Goal: Use online tool/utility: Use online tool/utility

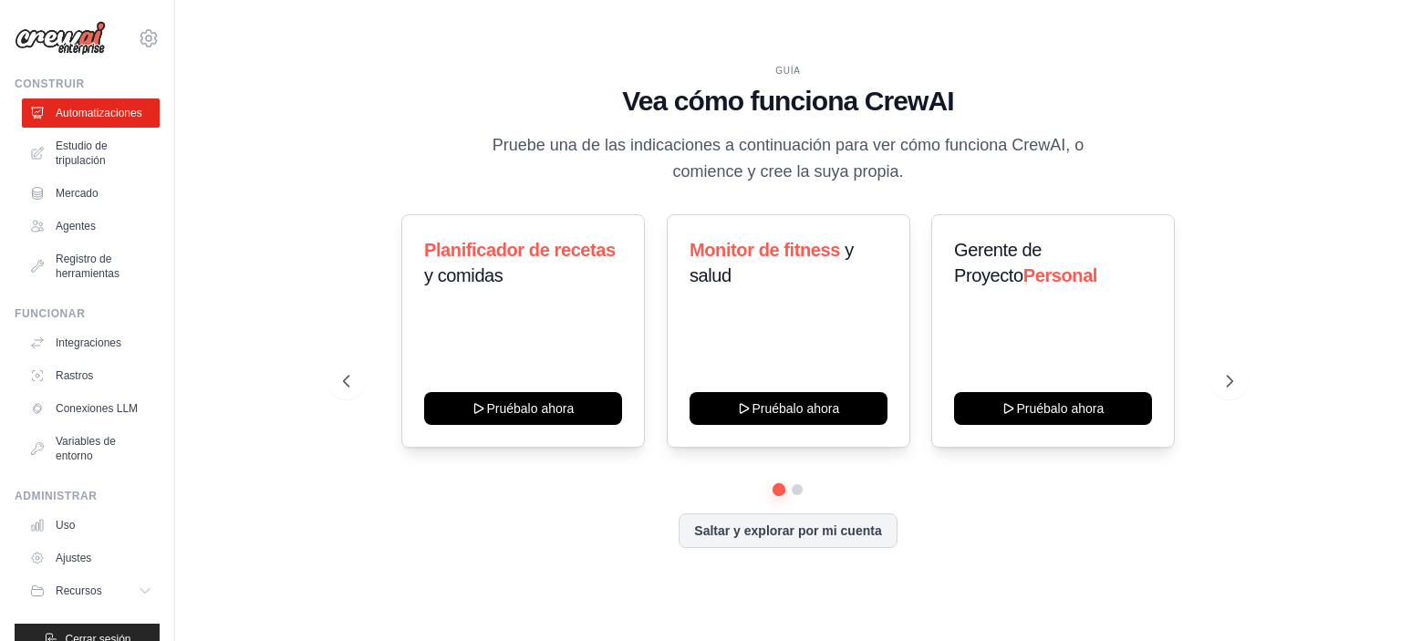
click at [294, 251] on div "GUÍA Vea cómo funciona CrewAI Pruebe una de las indicaciones a continuación par…" at bounding box center [788, 320] width 1168 height 605
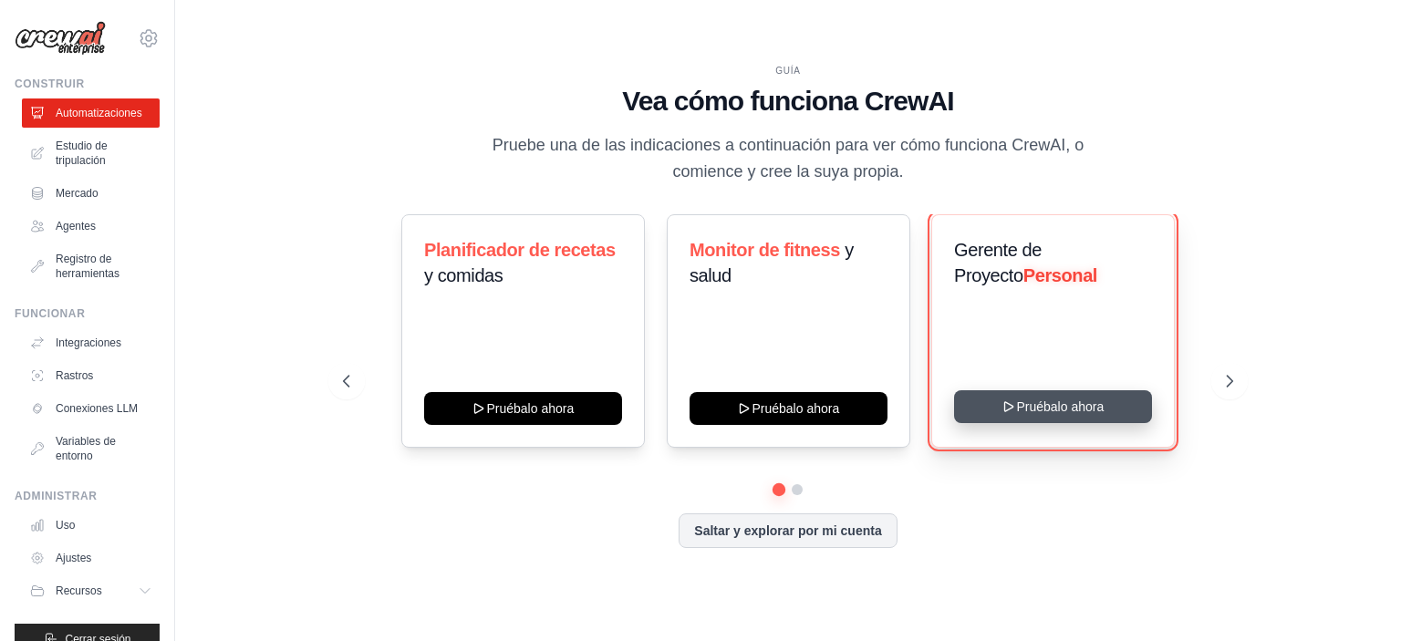
click at [1098, 405] on button "Pruébalo ahora" at bounding box center [1053, 406] width 198 height 33
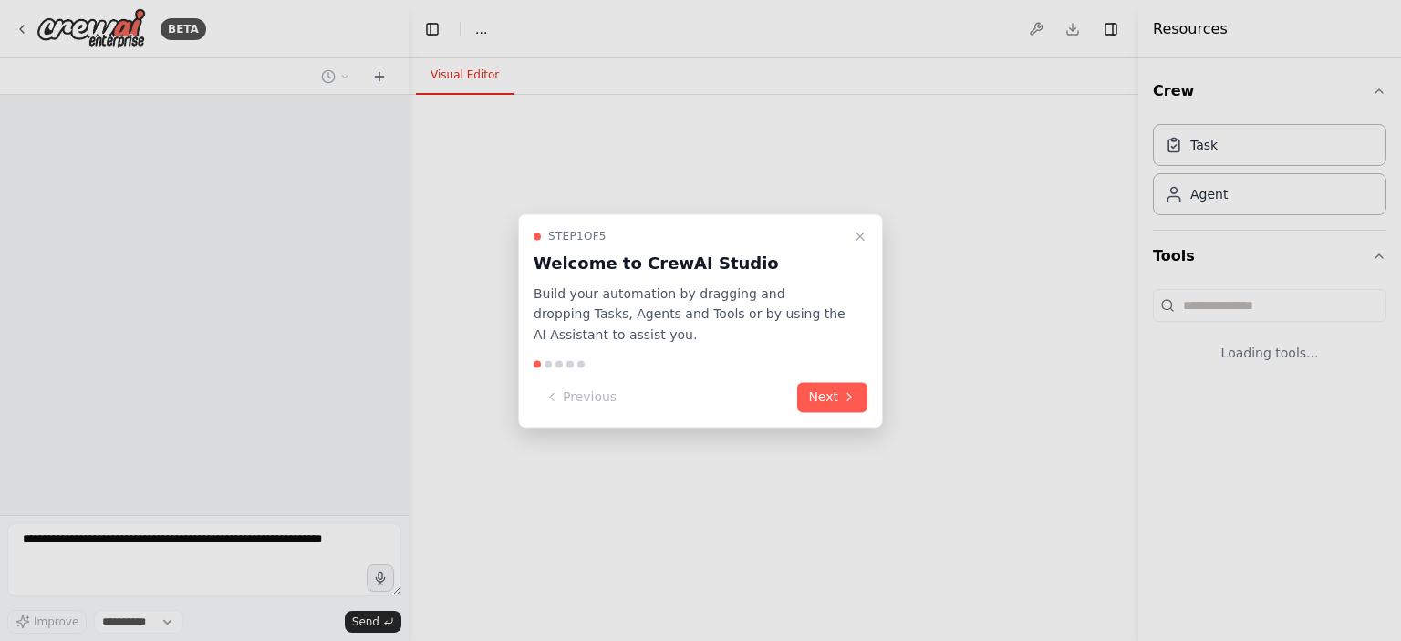
select select "****"
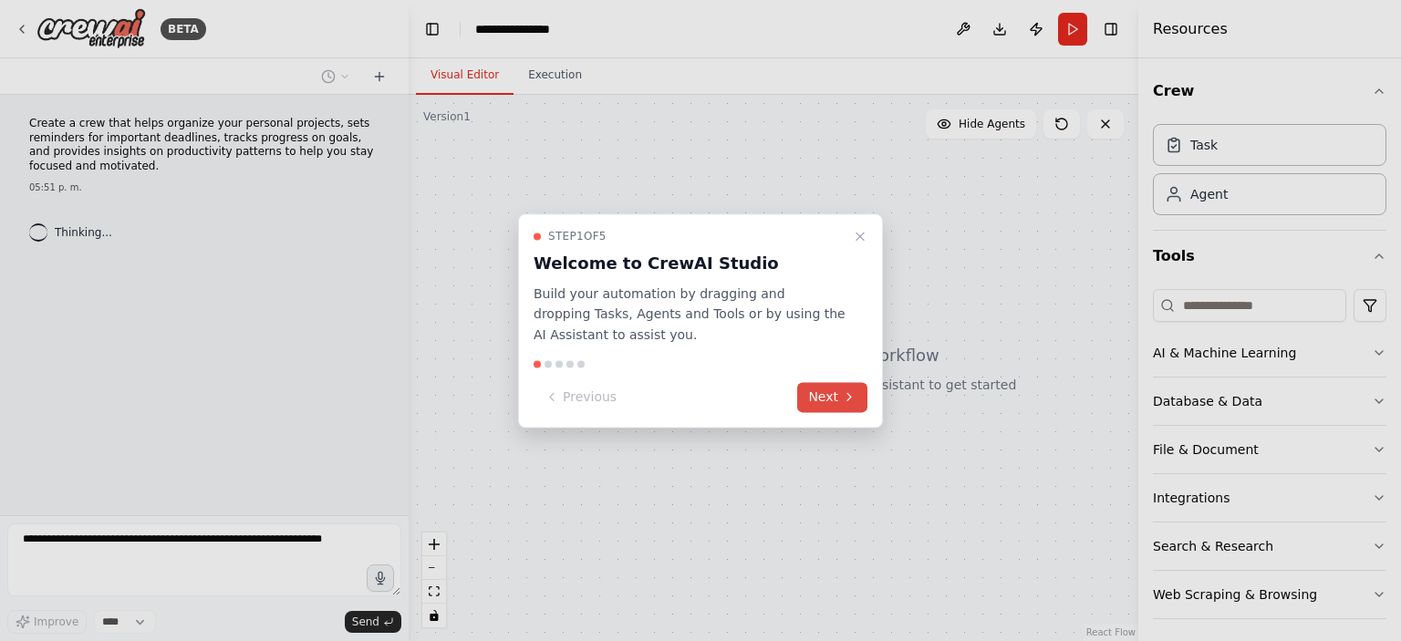
click at [825, 400] on button "Next" at bounding box center [832, 397] width 70 height 30
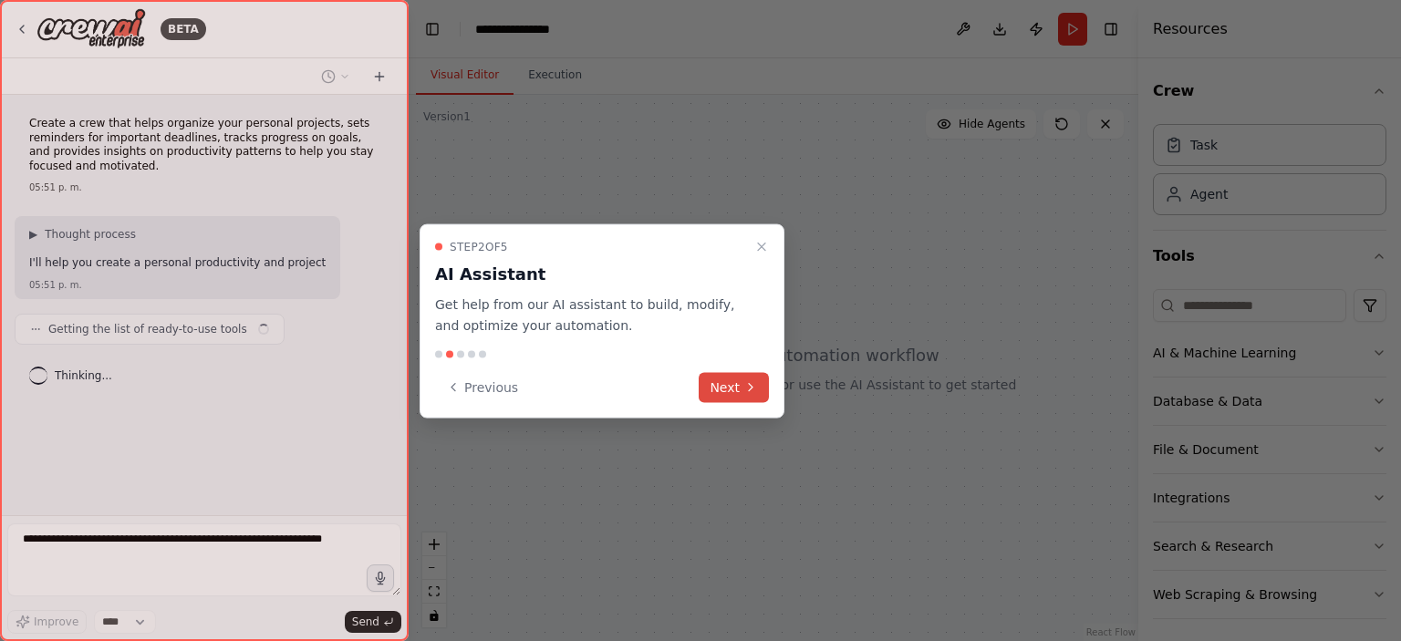
click at [713, 399] on button "Next" at bounding box center [734, 387] width 70 height 30
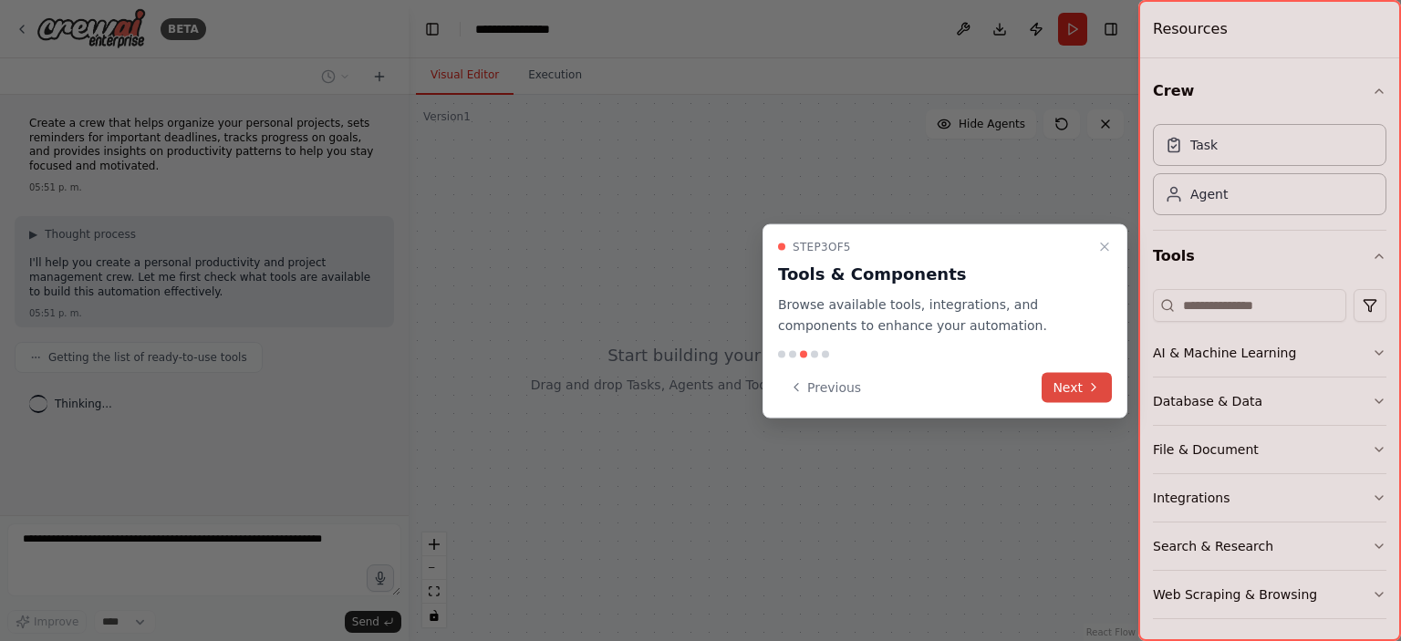
click at [1075, 385] on button "Next" at bounding box center [1077, 387] width 70 height 30
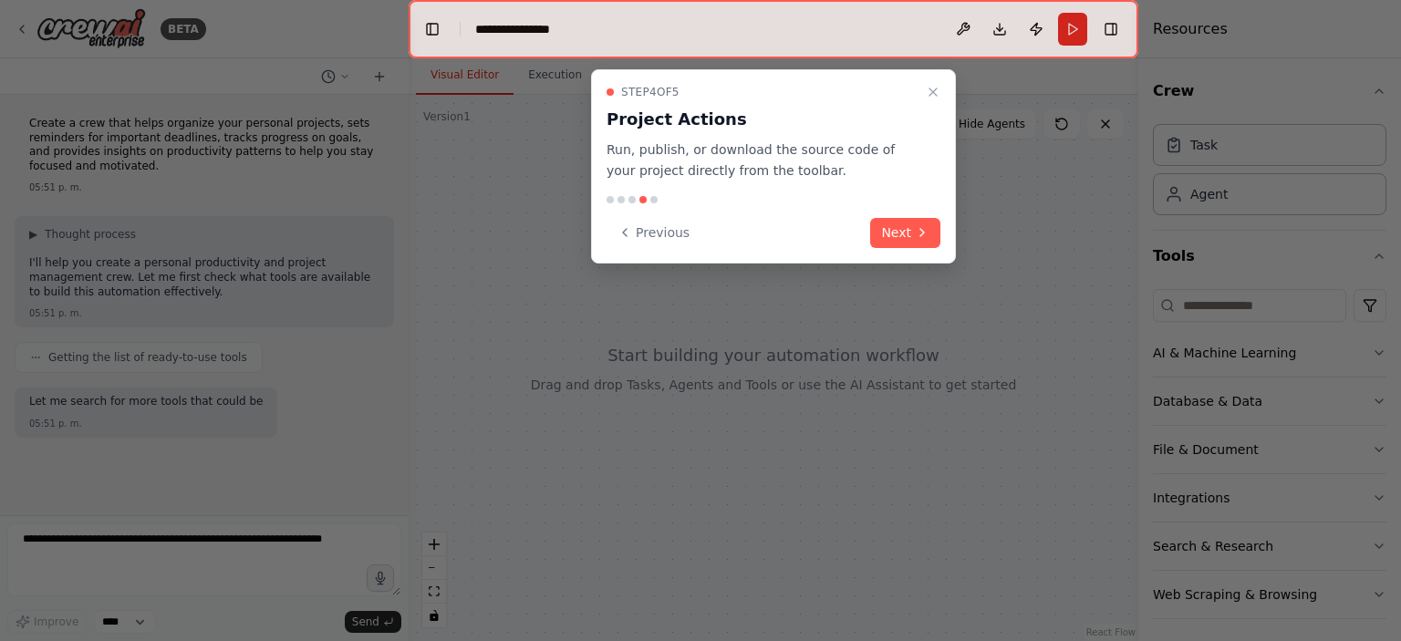
scroll to position [41, 0]
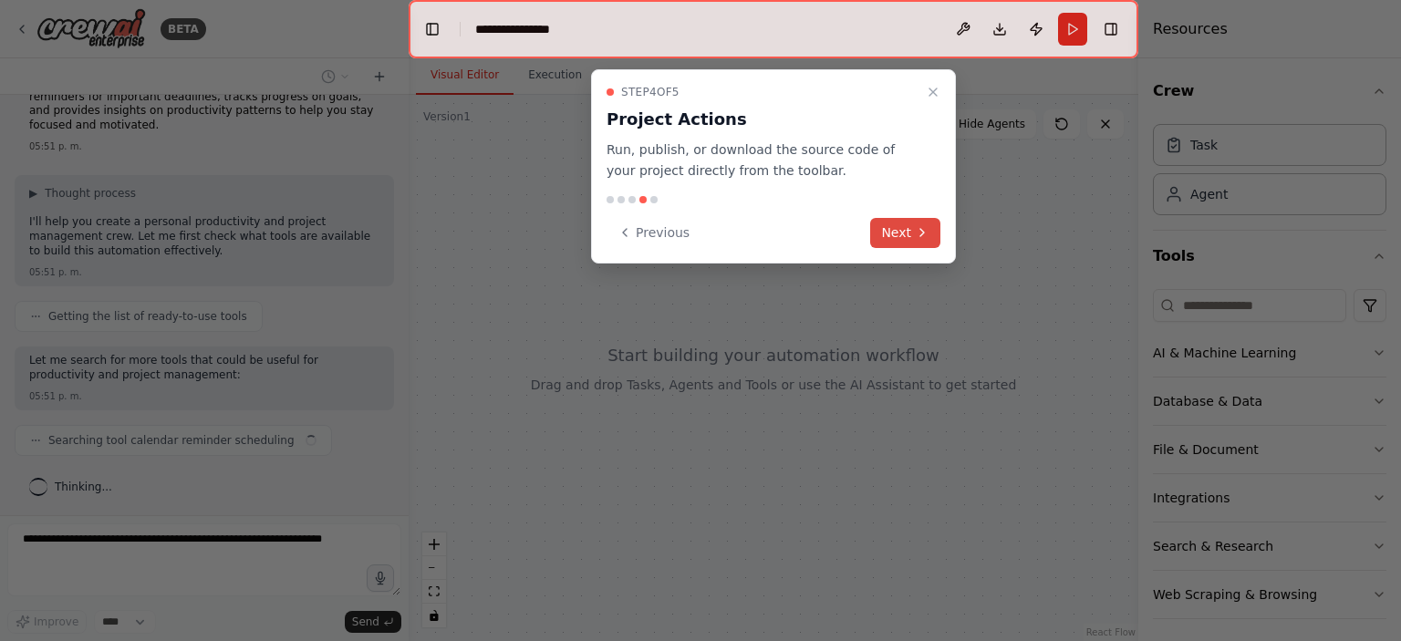
click at [900, 233] on button "Next" at bounding box center [905, 233] width 70 height 30
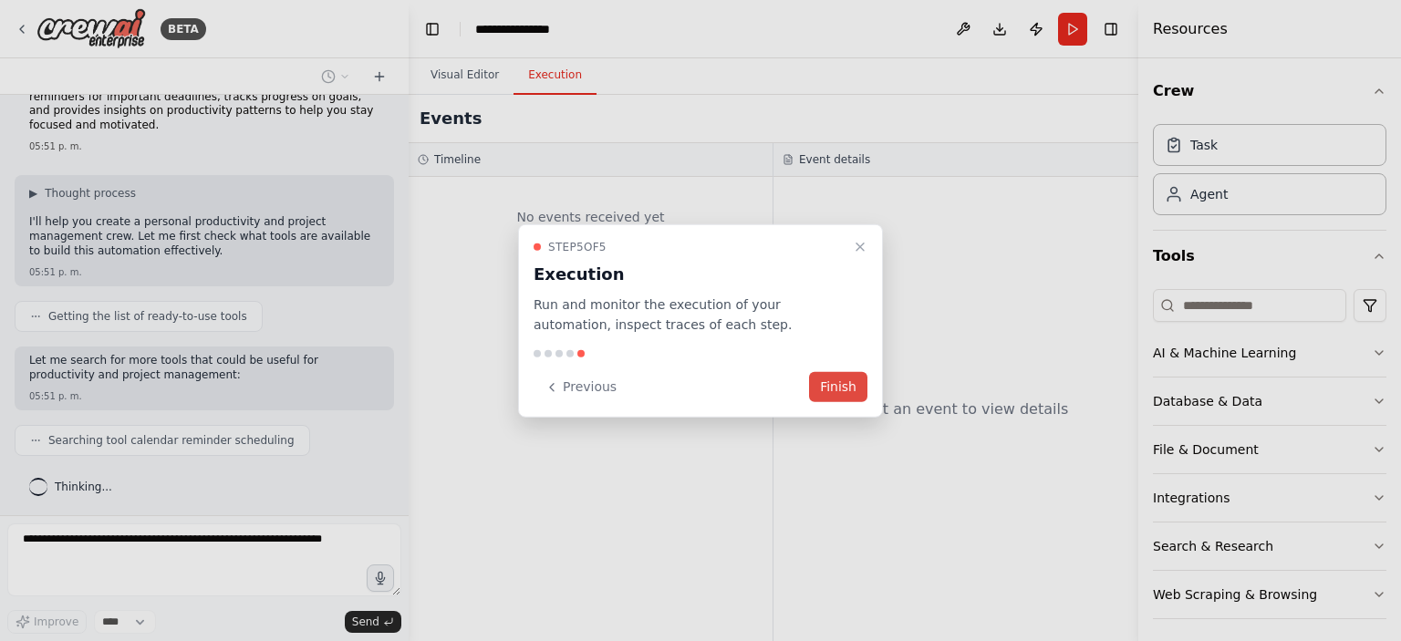
click at [847, 380] on button "Finish" at bounding box center [838, 387] width 58 height 30
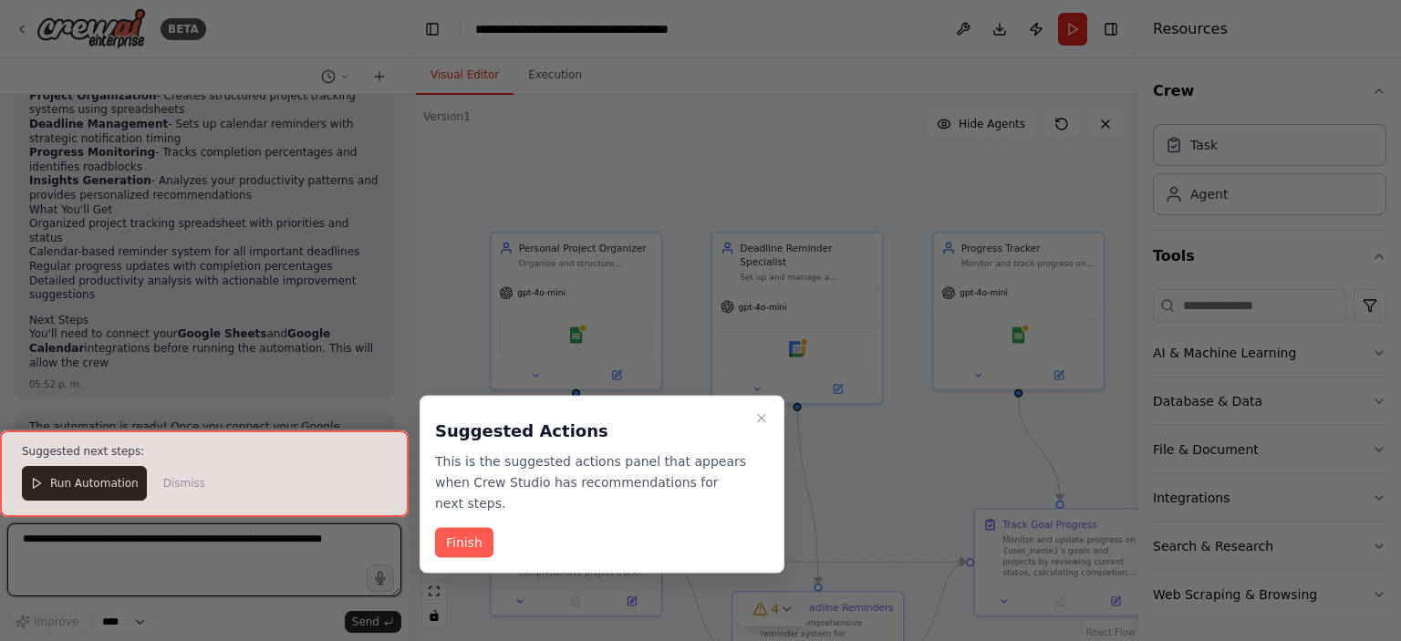
scroll to position [1473, 0]
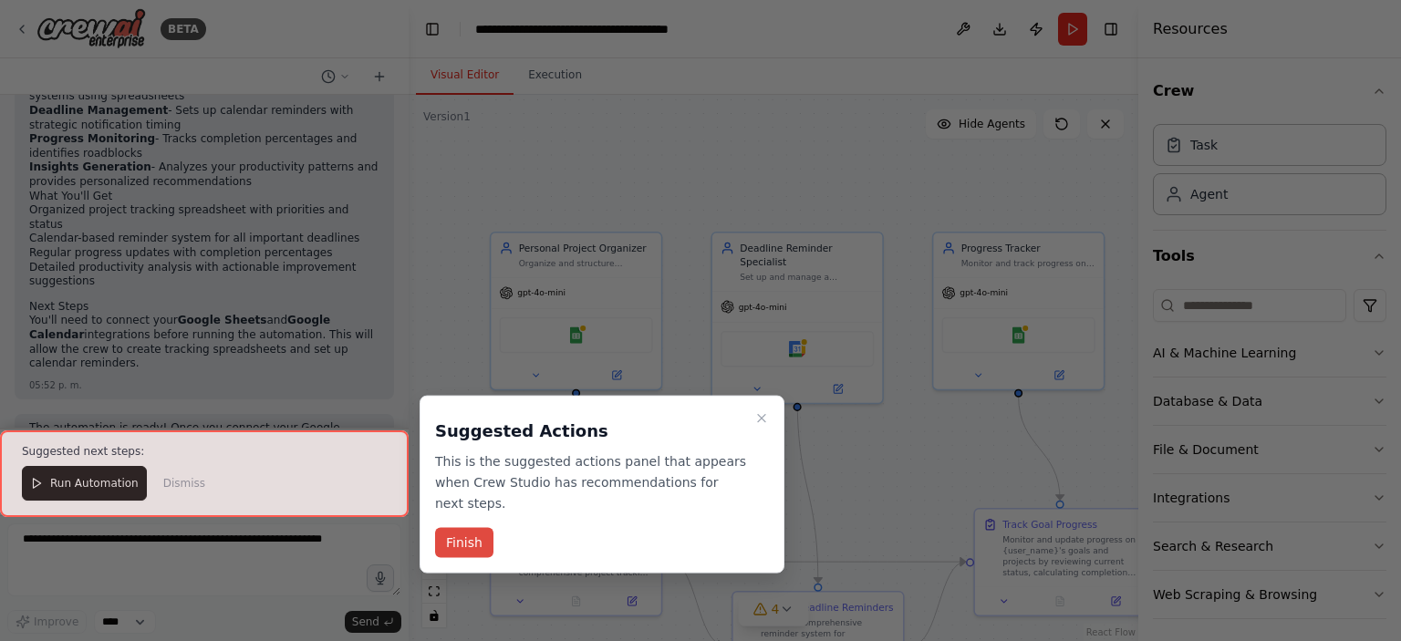
click at [468, 528] on button "Finish" at bounding box center [464, 543] width 58 height 30
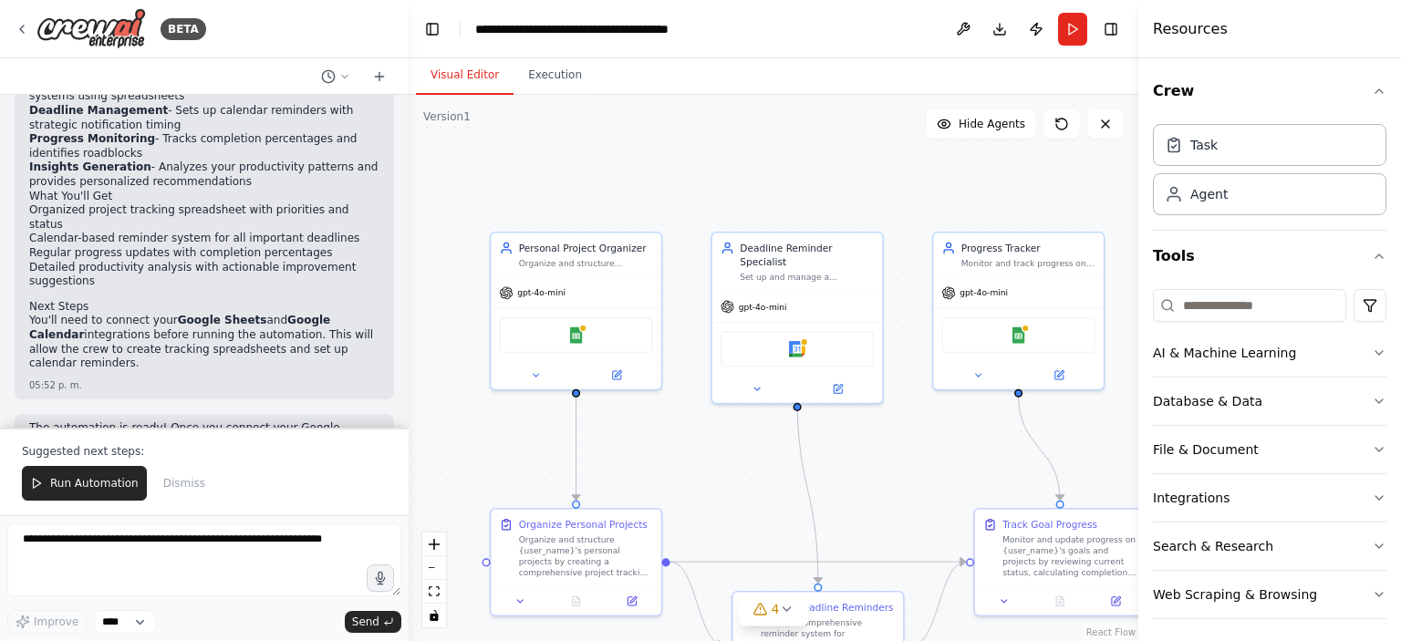
click at [93, 491] on span "Run Automation" at bounding box center [94, 483] width 88 height 15
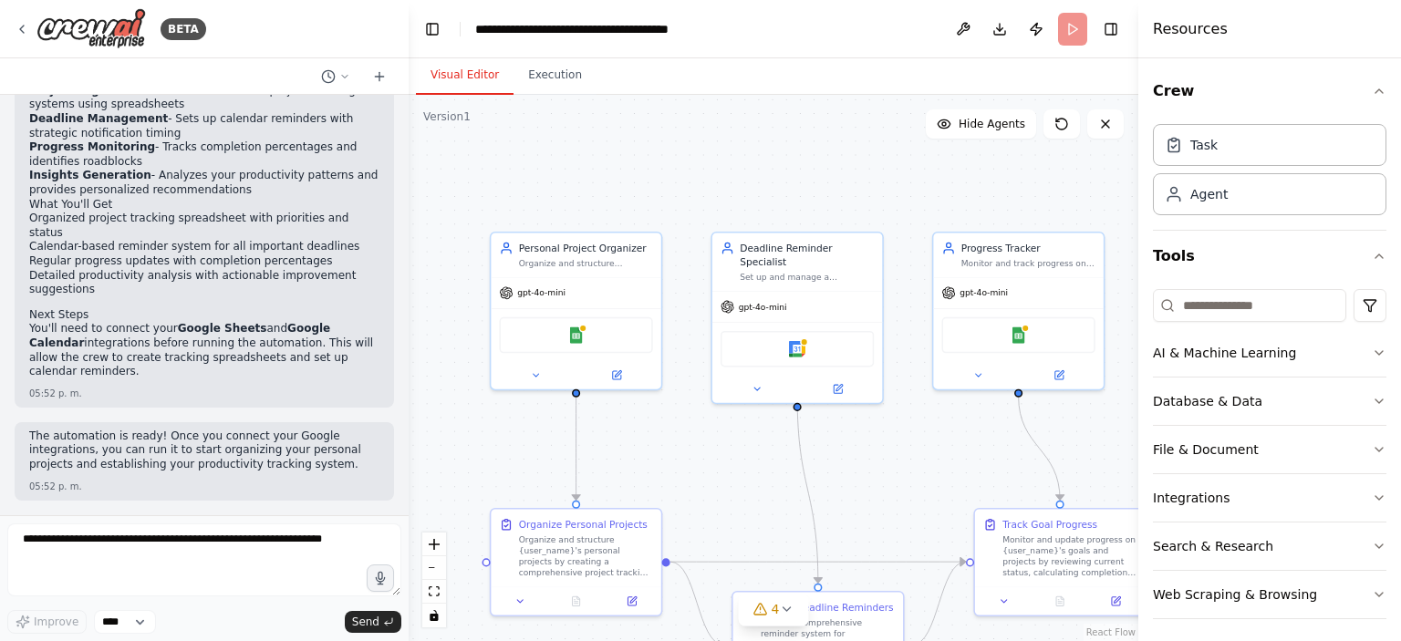
scroll to position [1387, 0]
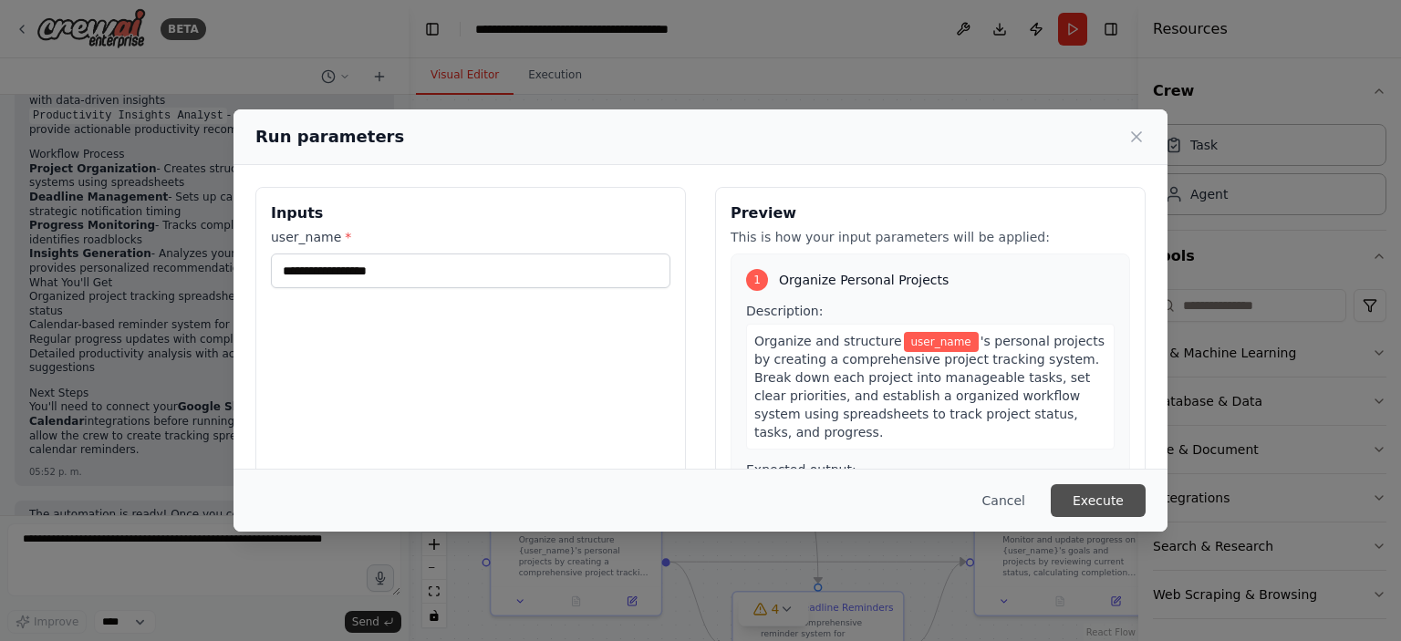
click at [1124, 499] on button "Execute" at bounding box center [1098, 500] width 95 height 33
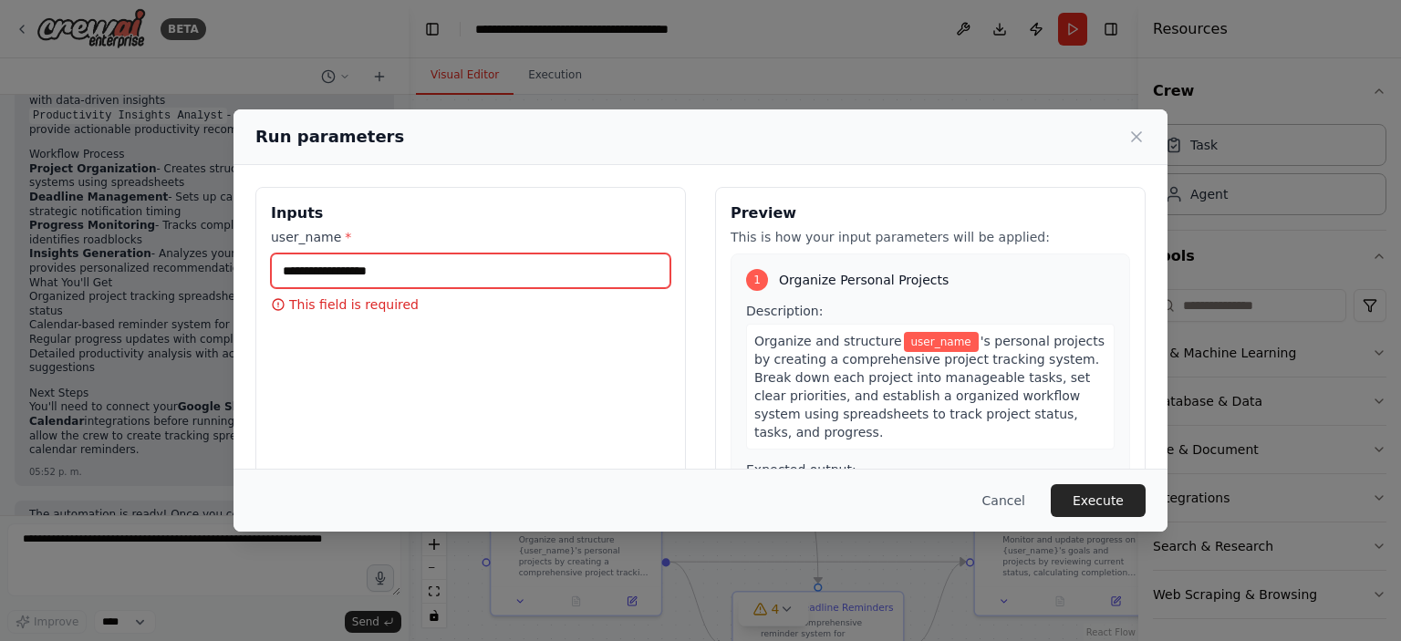
click at [328, 278] on input "user_name *" at bounding box center [471, 271] width 400 height 35
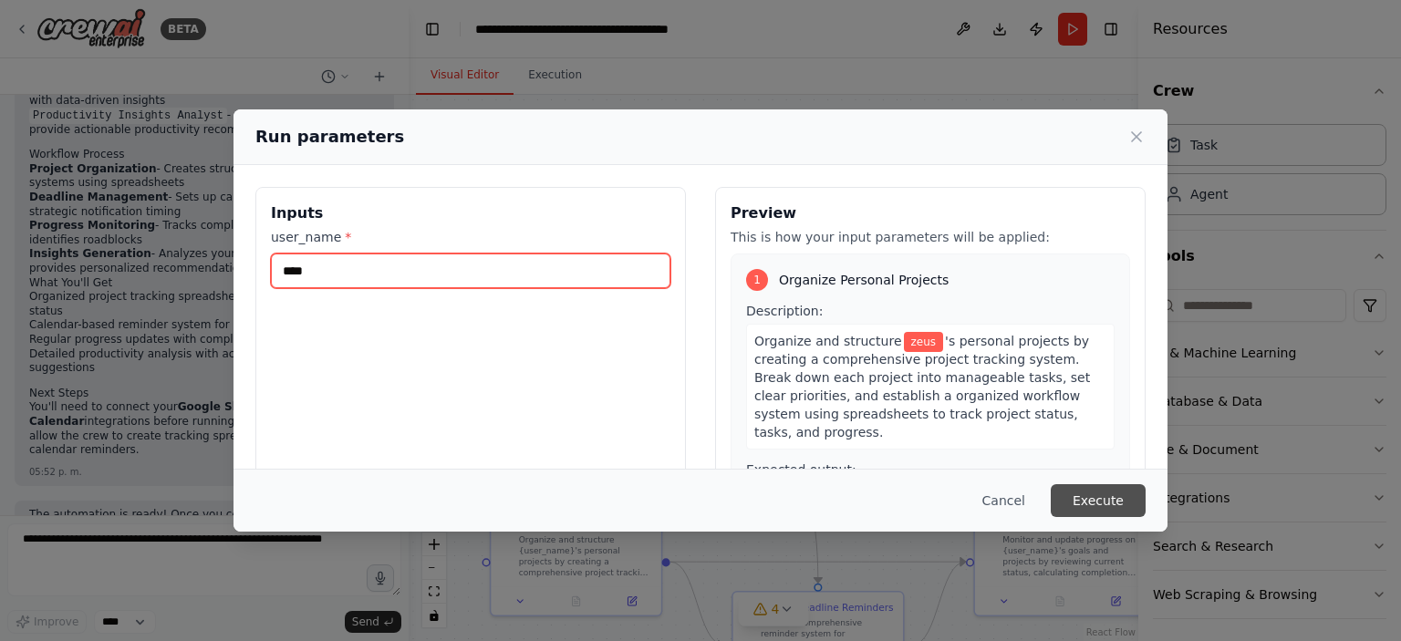
type input "****"
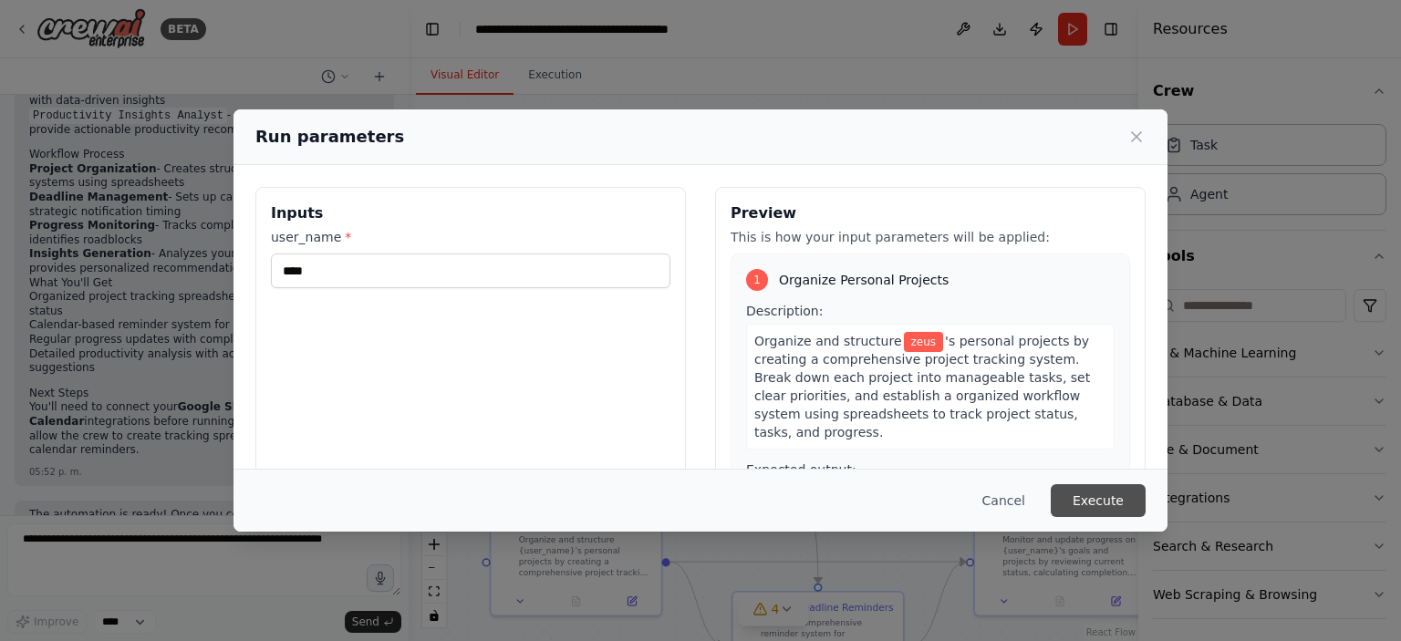
click at [1109, 501] on button "Execute" at bounding box center [1098, 500] width 95 height 33
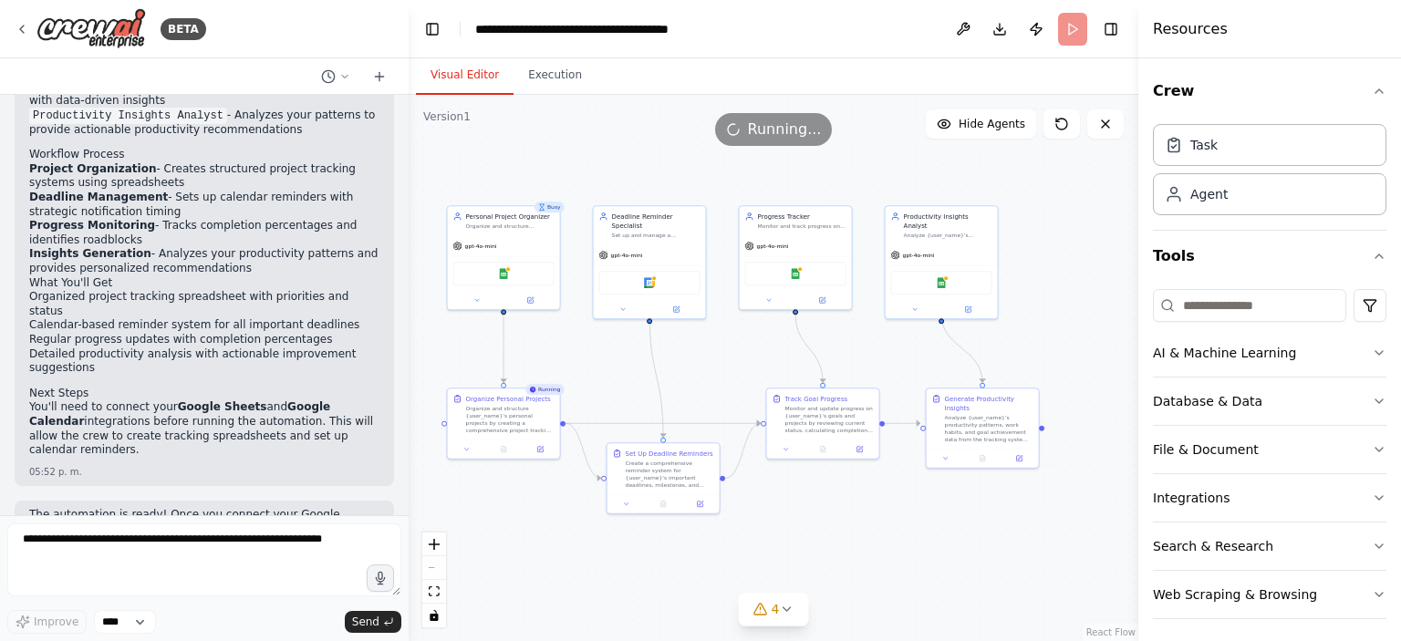
drag, startPoint x: 816, startPoint y: 481, endPoint x: 663, endPoint y: 370, distance: 188.1
click at [663, 370] on div ".deletable-edge-delete-btn { width: 20px; height: 20px; border: 0px solid #ffff…" at bounding box center [774, 368] width 730 height 546
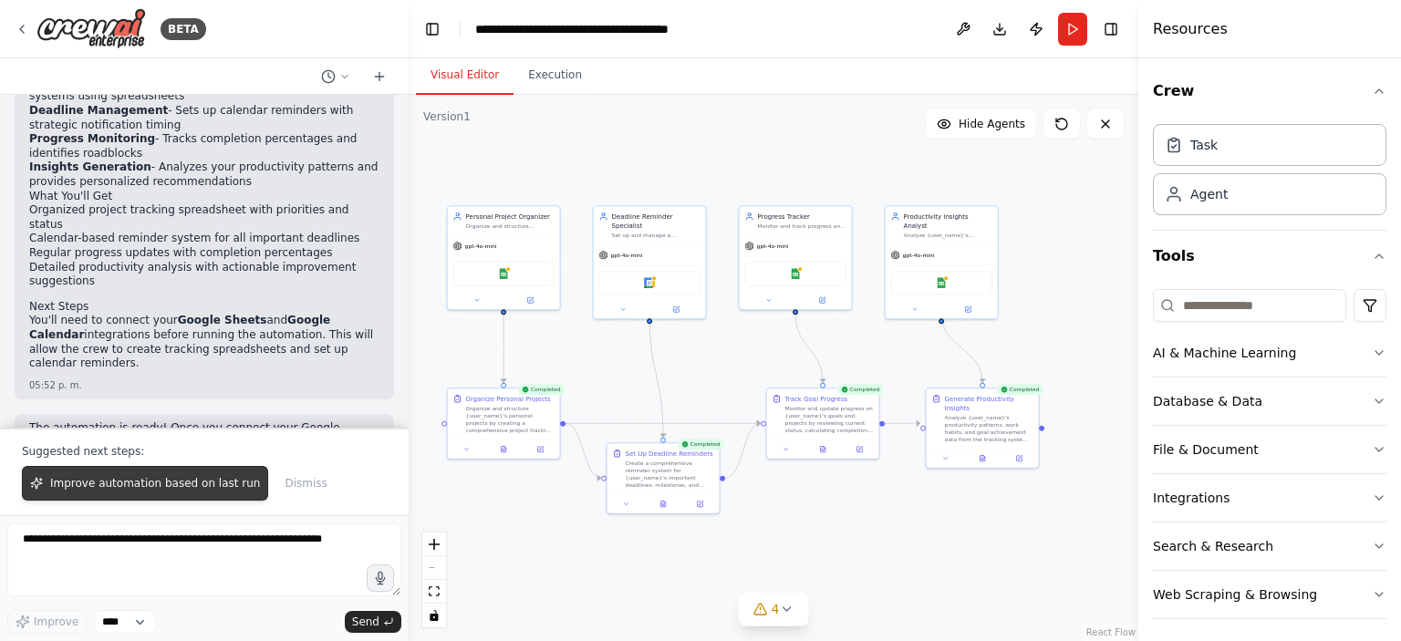
click at [202, 483] on span "Improve automation based on last run" at bounding box center [155, 483] width 210 height 15
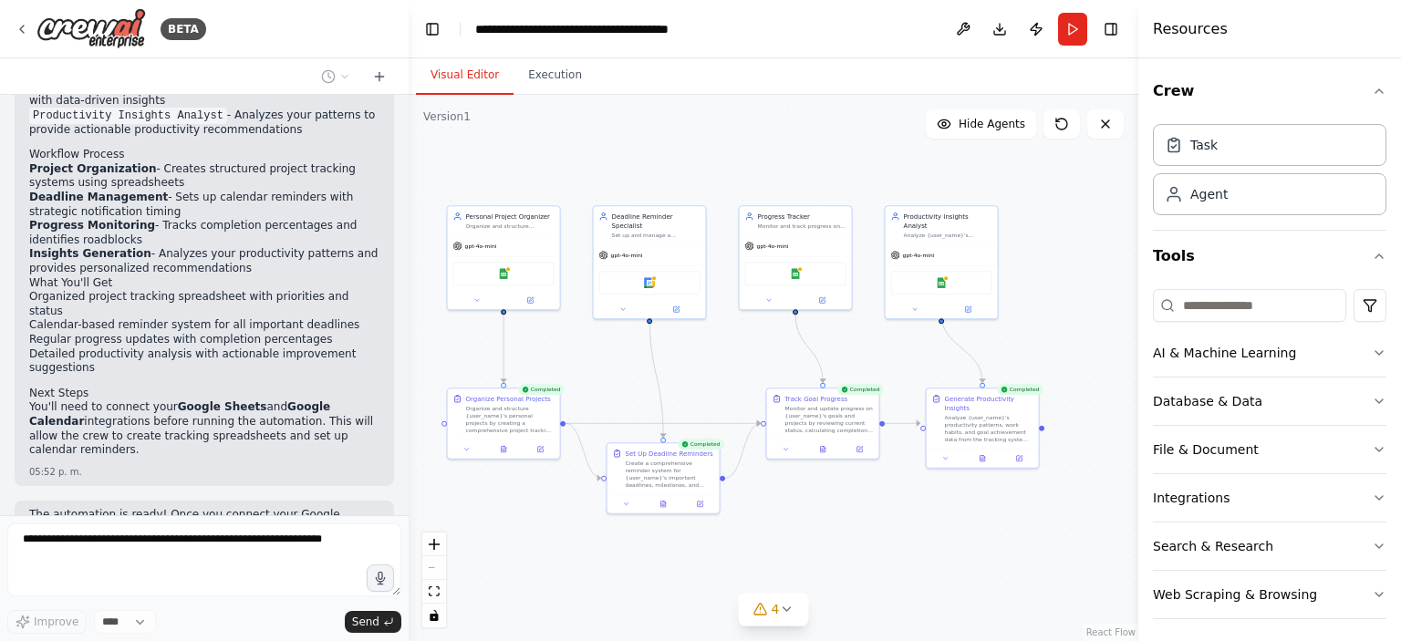
scroll to position [1434, 0]
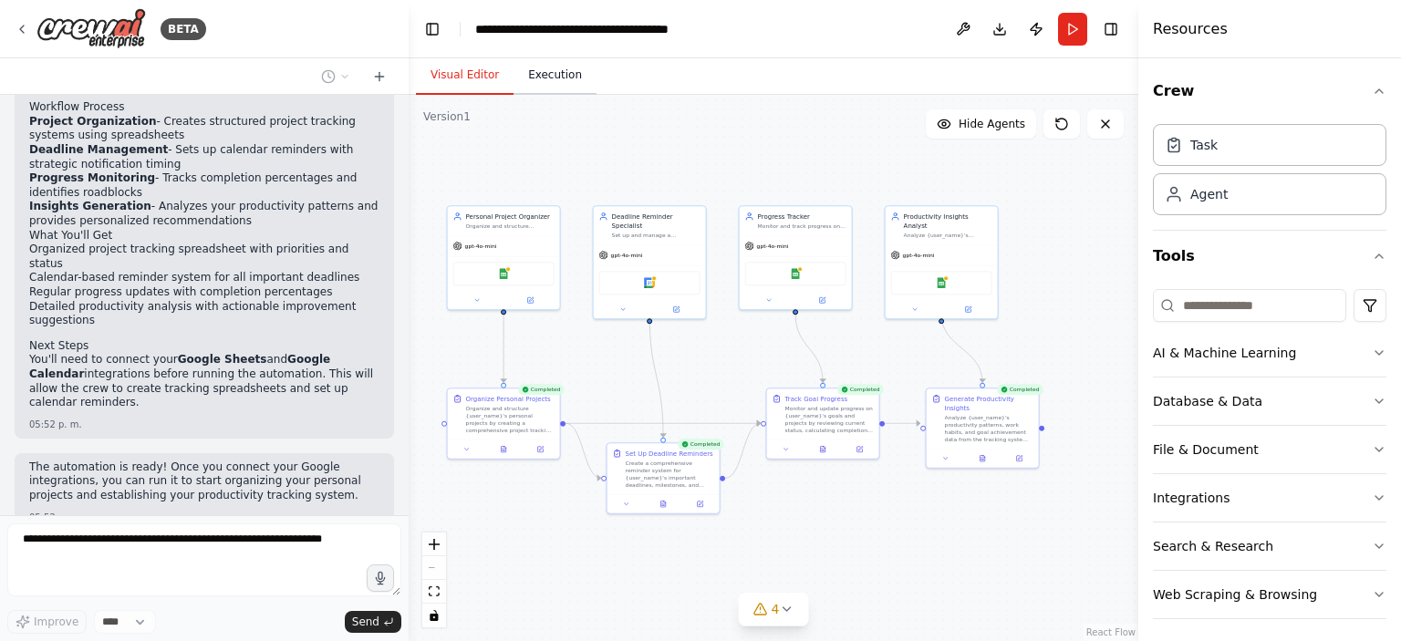
click at [551, 74] on button "Execution" at bounding box center [555, 76] width 83 height 38
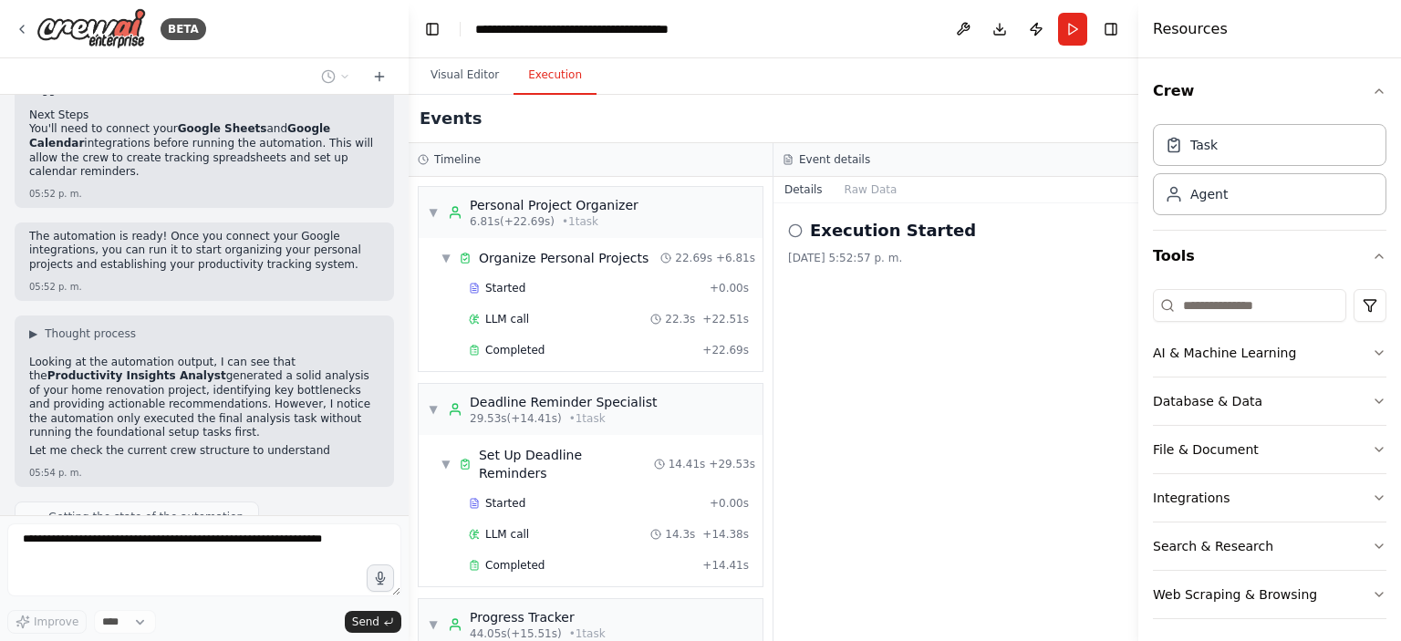
scroll to position [1679, 0]
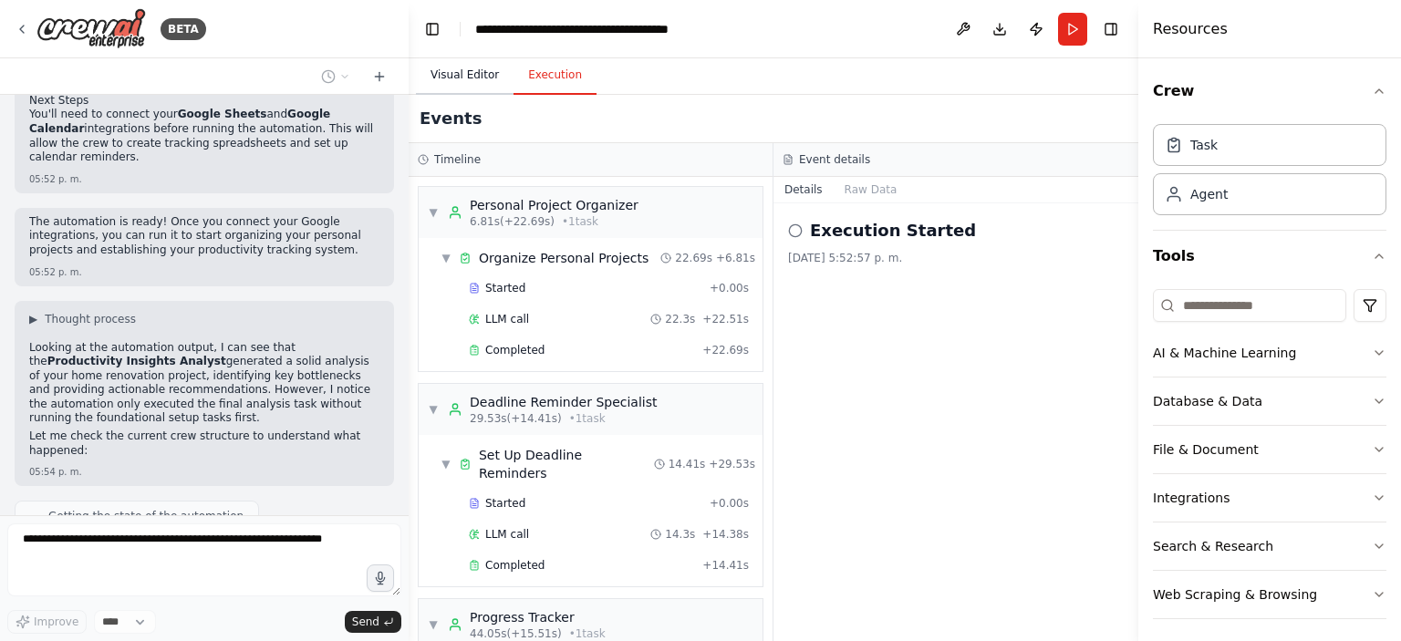
click at [473, 78] on button "Visual Editor" at bounding box center [465, 76] width 98 height 38
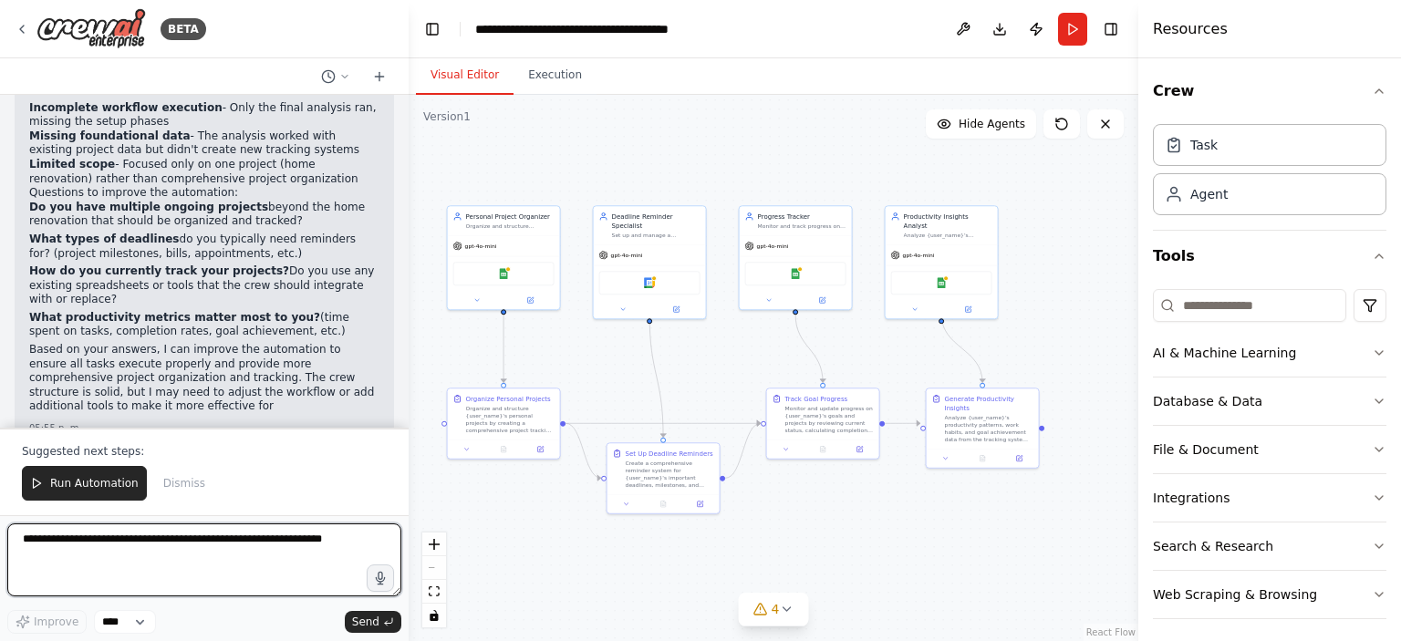
scroll to position [2368, 0]
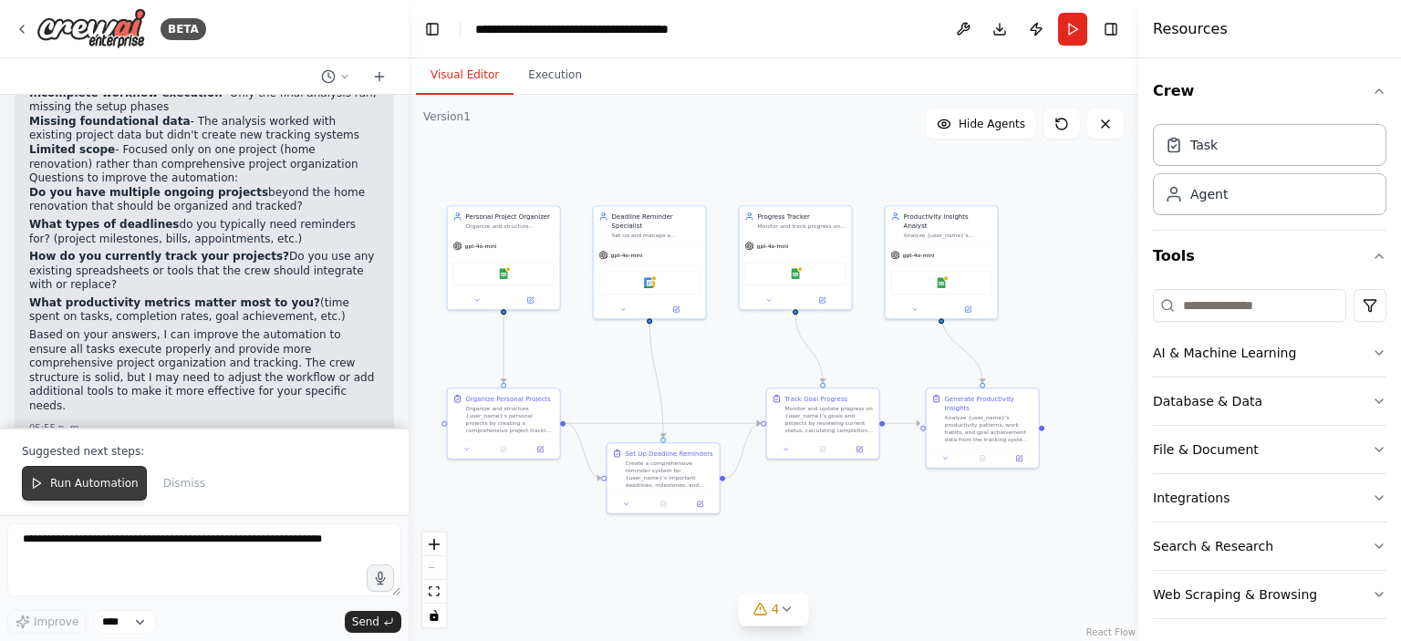
click at [99, 477] on button "Run Automation" at bounding box center [84, 483] width 125 height 35
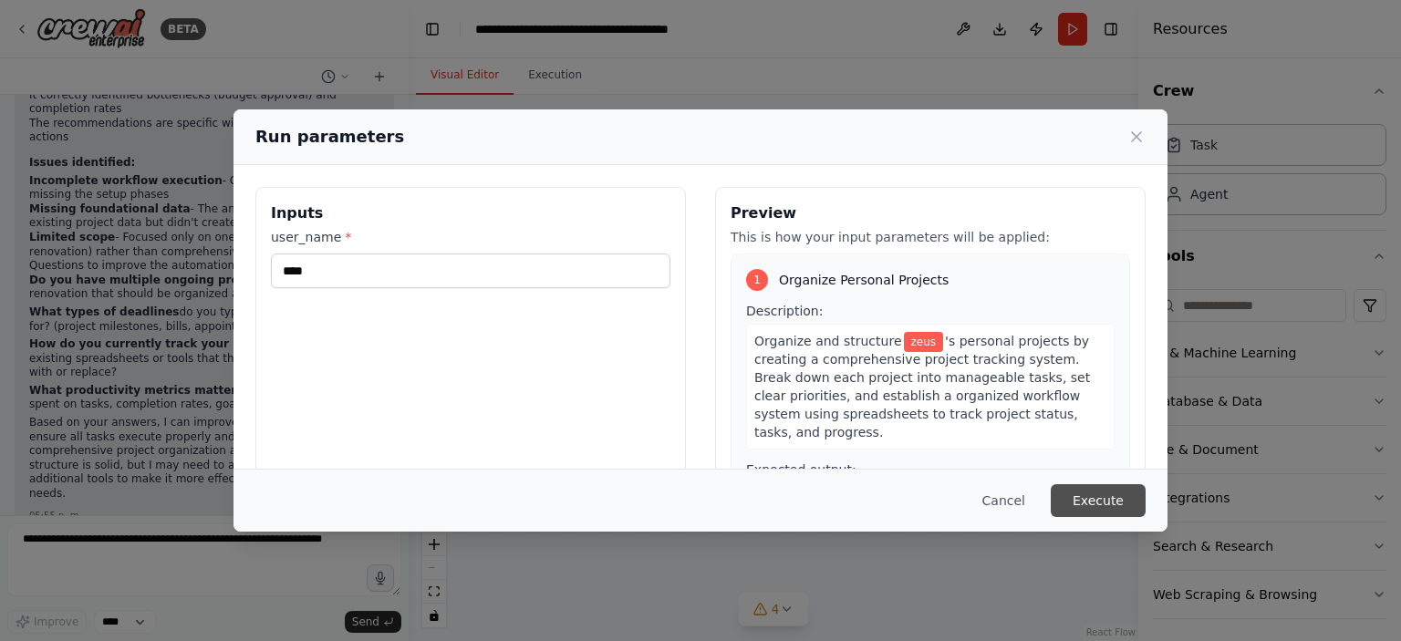
click at [1107, 507] on button "Execute" at bounding box center [1098, 500] width 95 height 33
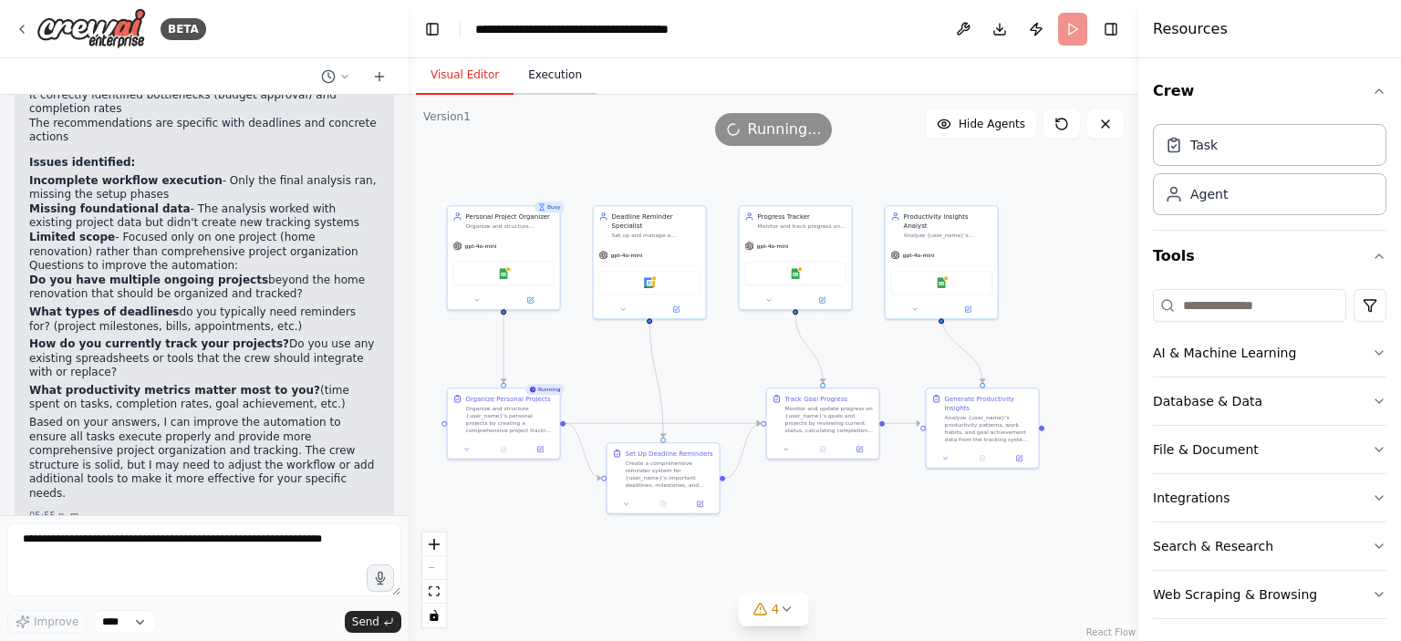
click at [562, 78] on button "Execution" at bounding box center [555, 76] width 83 height 38
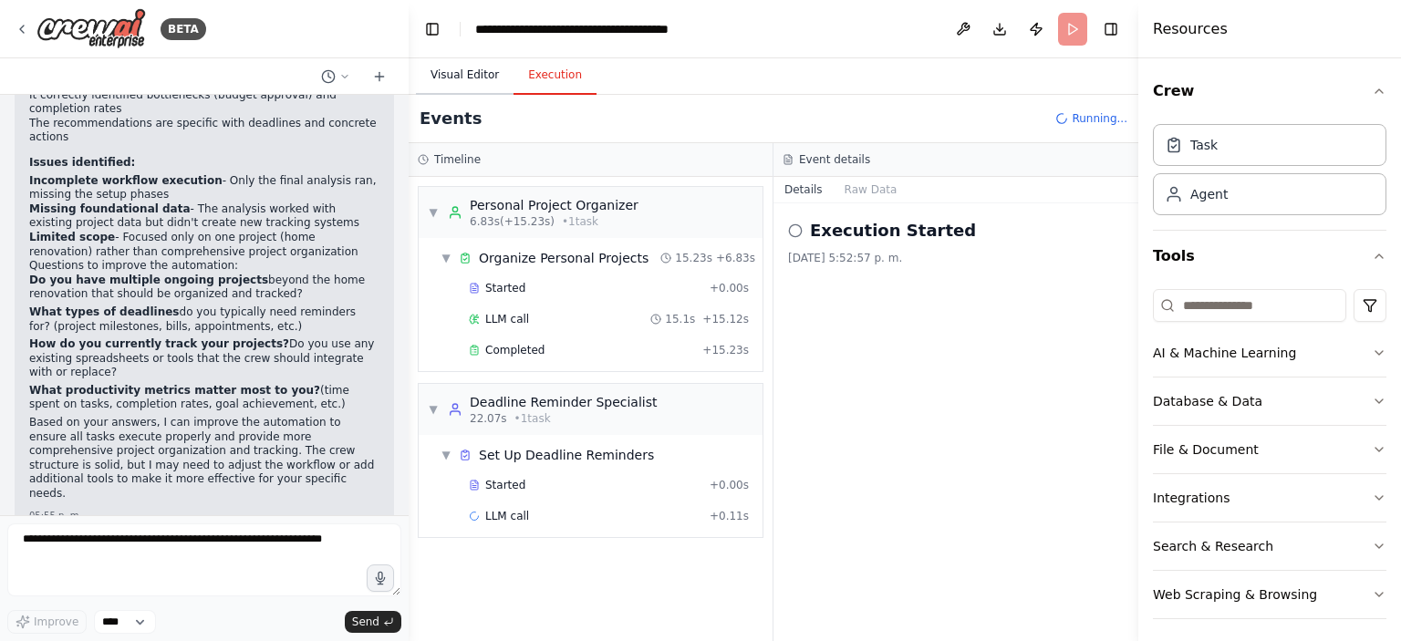
click at [473, 75] on button "Visual Editor" at bounding box center [465, 76] width 98 height 38
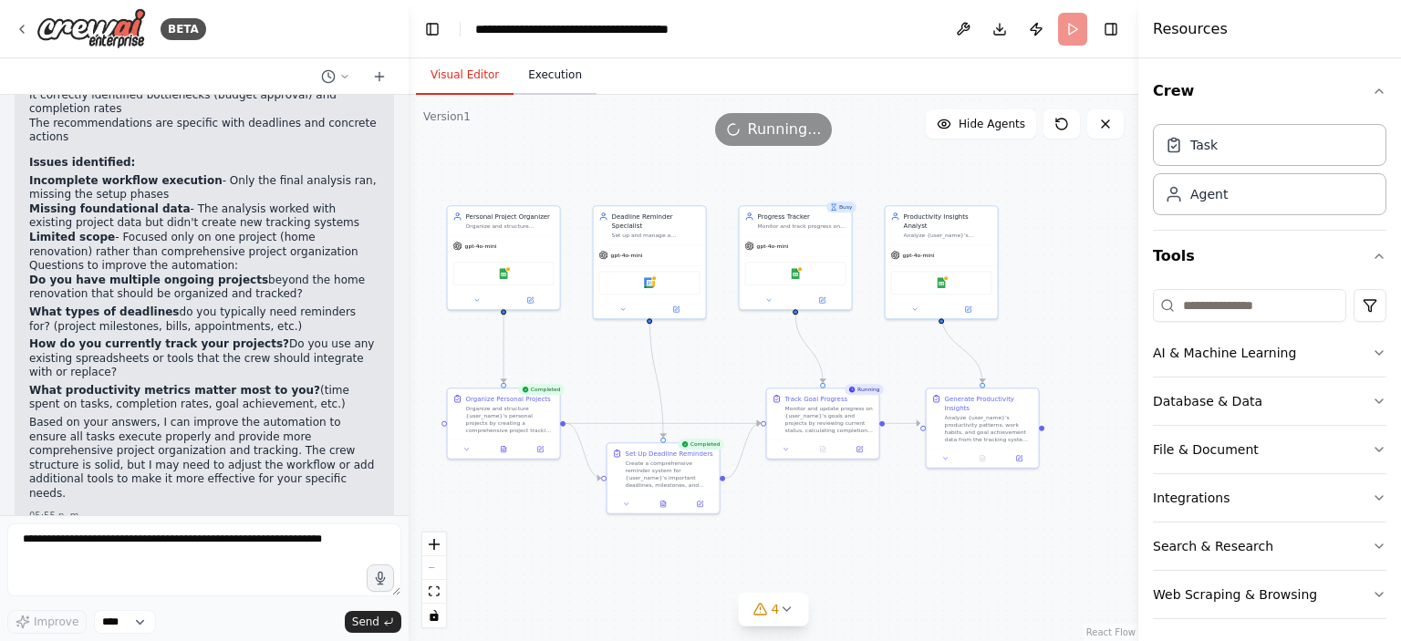
click at [550, 79] on button "Execution" at bounding box center [555, 76] width 83 height 38
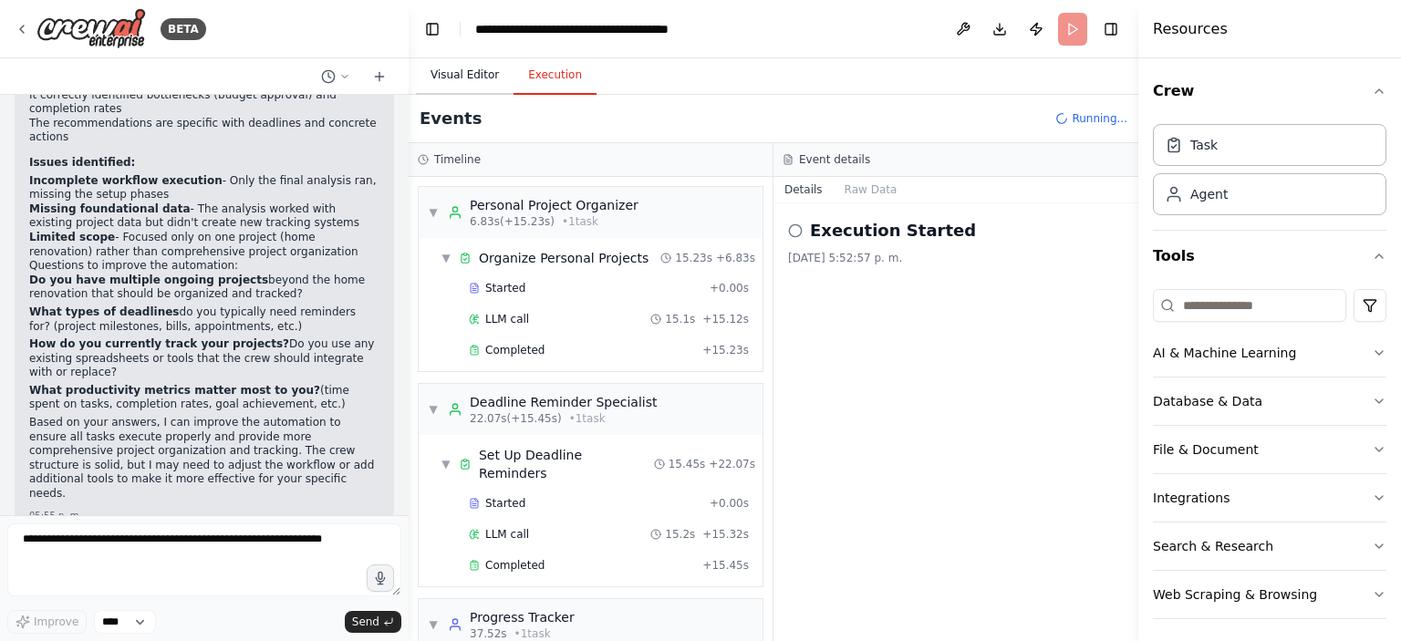
click at [472, 70] on button "Visual Editor" at bounding box center [465, 76] width 98 height 38
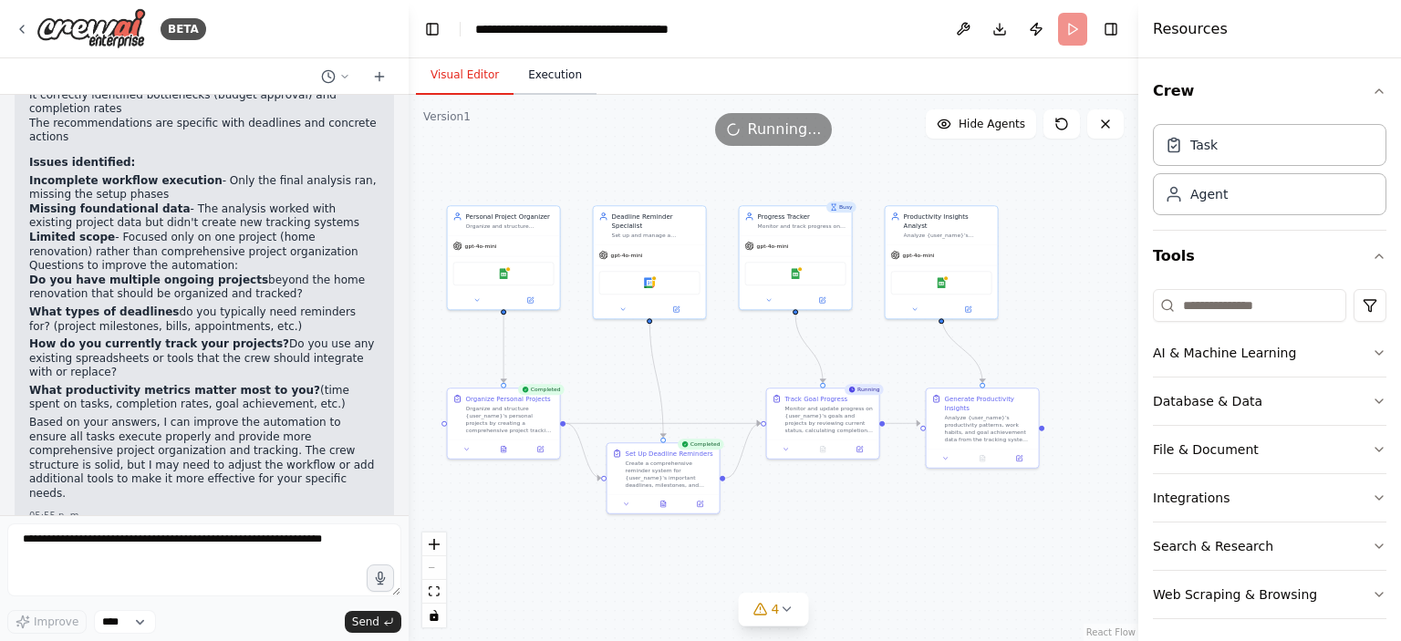
click at [559, 85] on button "Execution" at bounding box center [555, 76] width 83 height 38
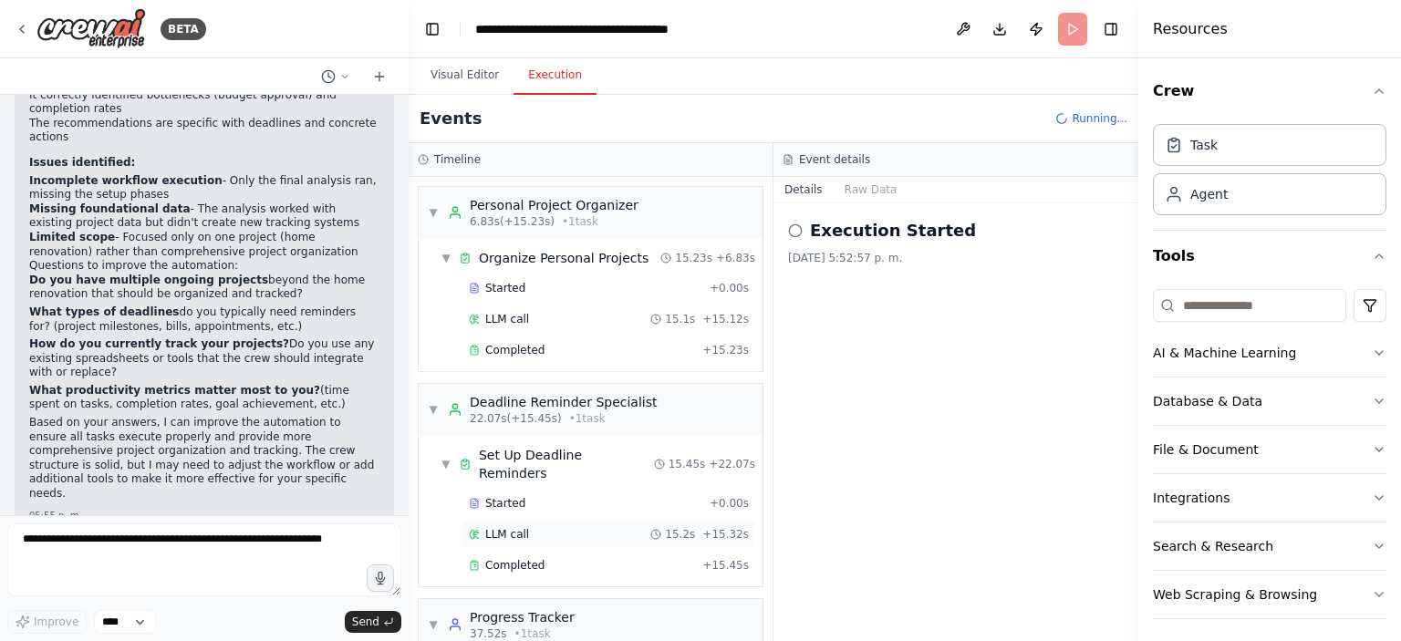
scroll to position [109, 0]
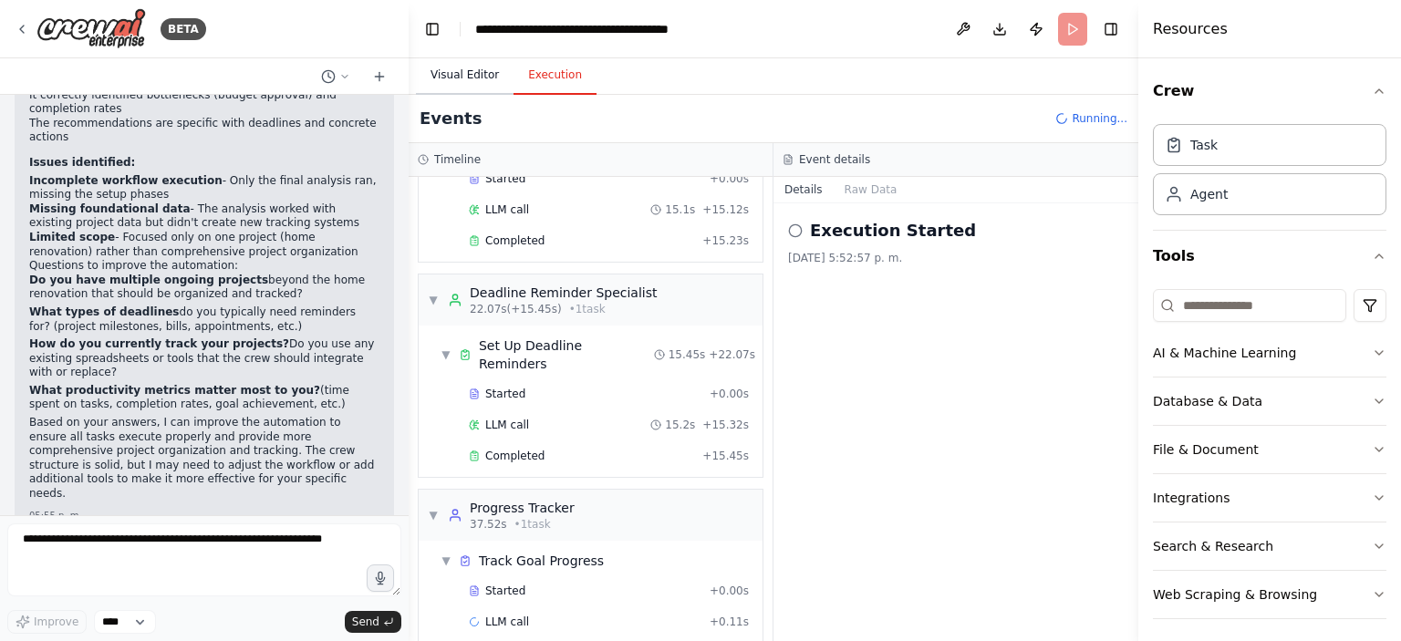
click at [490, 71] on button "Visual Editor" at bounding box center [465, 76] width 98 height 38
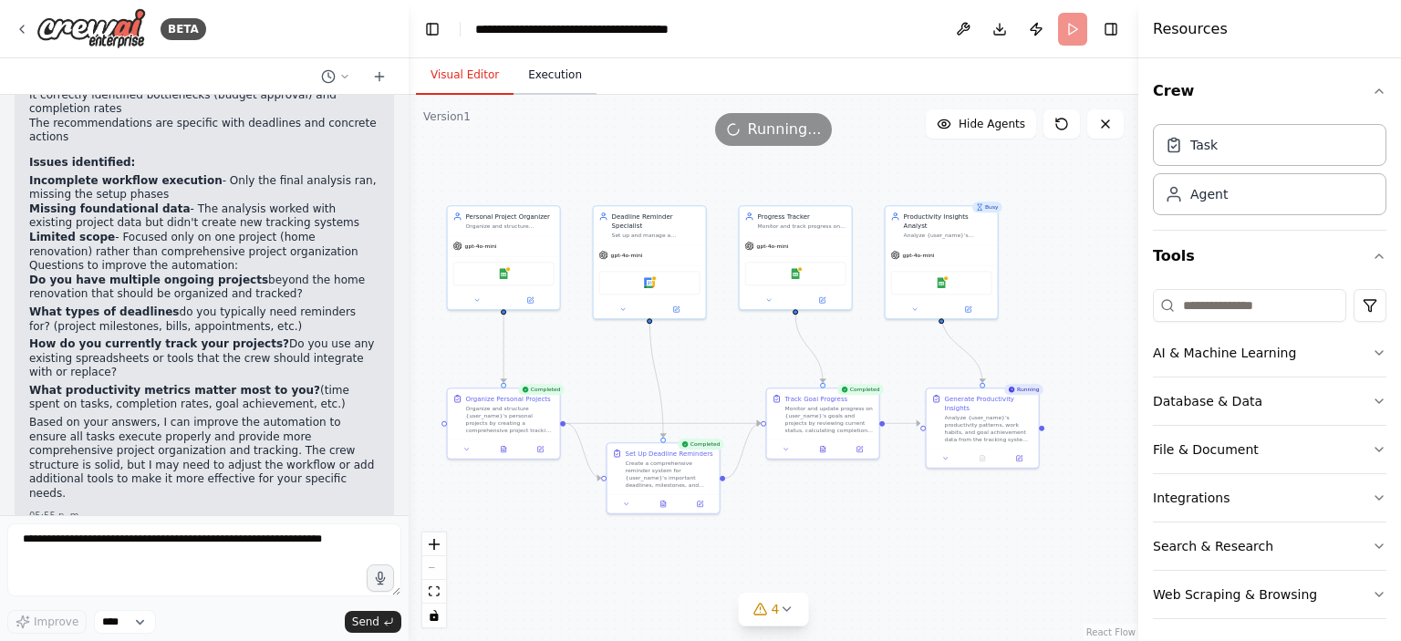
click at [551, 74] on button "Execution" at bounding box center [555, 76] width 83 height 38
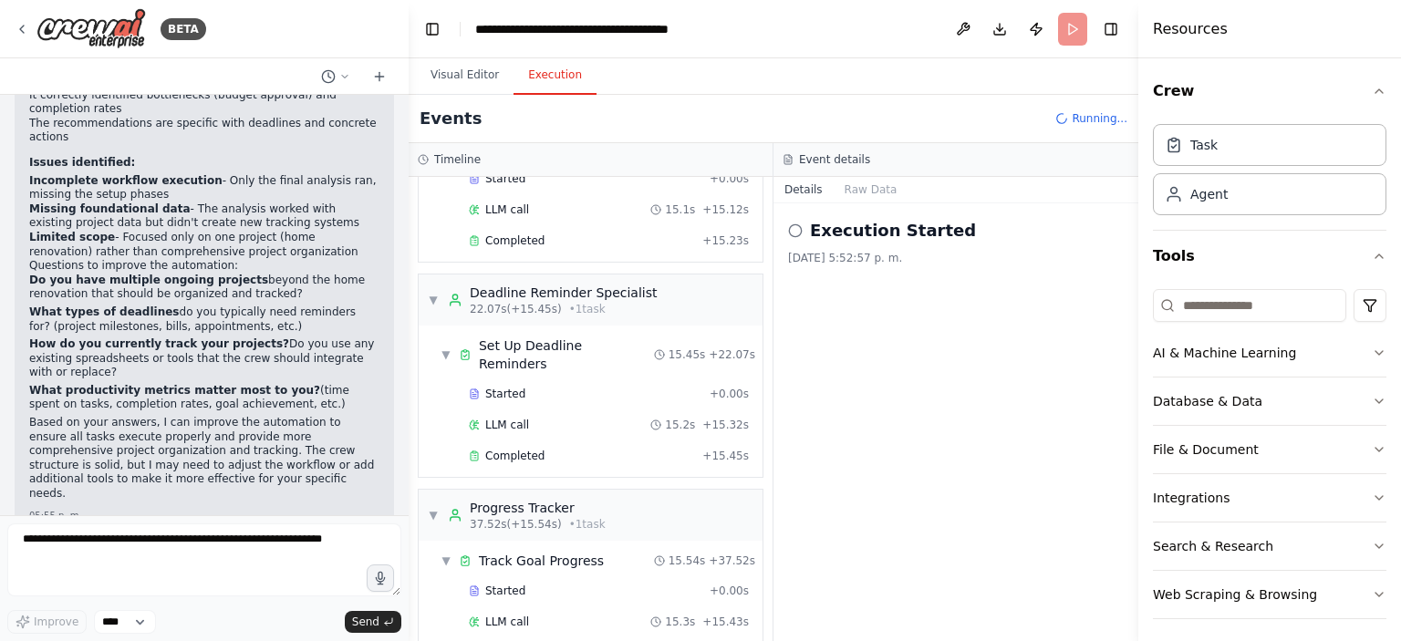
scroll to position [305, 0]
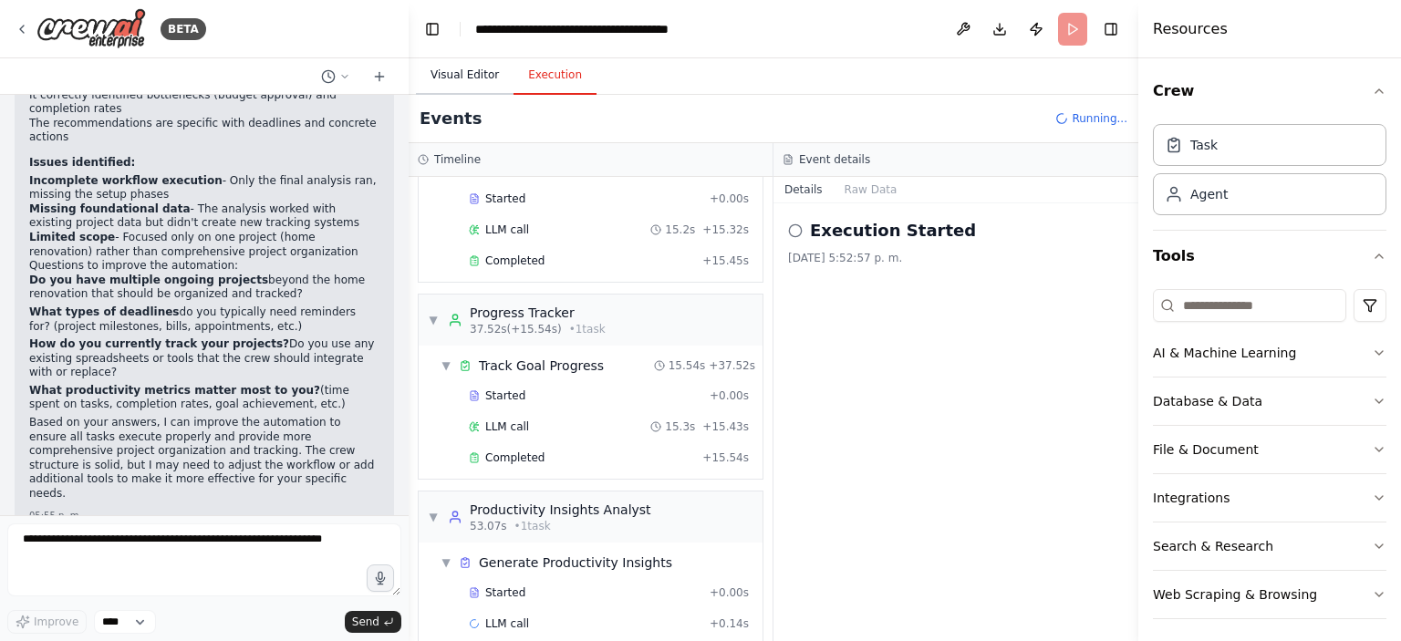
click at [487, 81] on button "Visual Editor" at bounding box center [465, 76] width 98 height 38
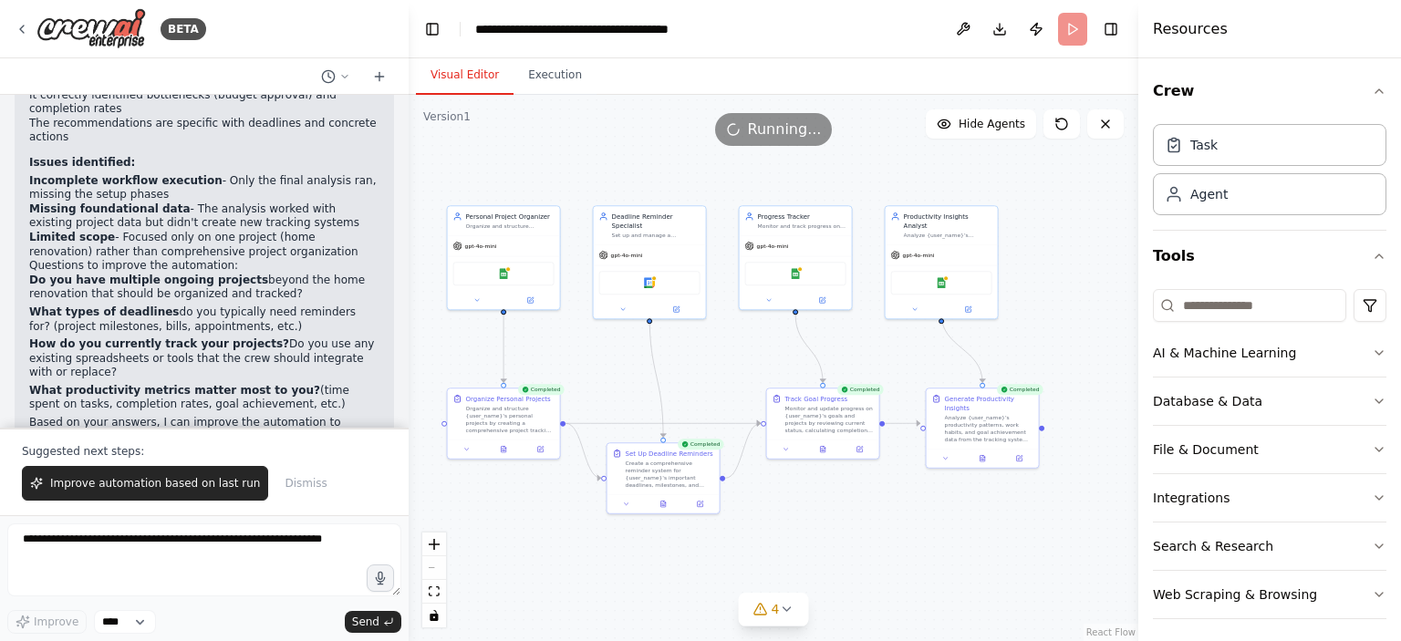
scroll to position [2368, 0]
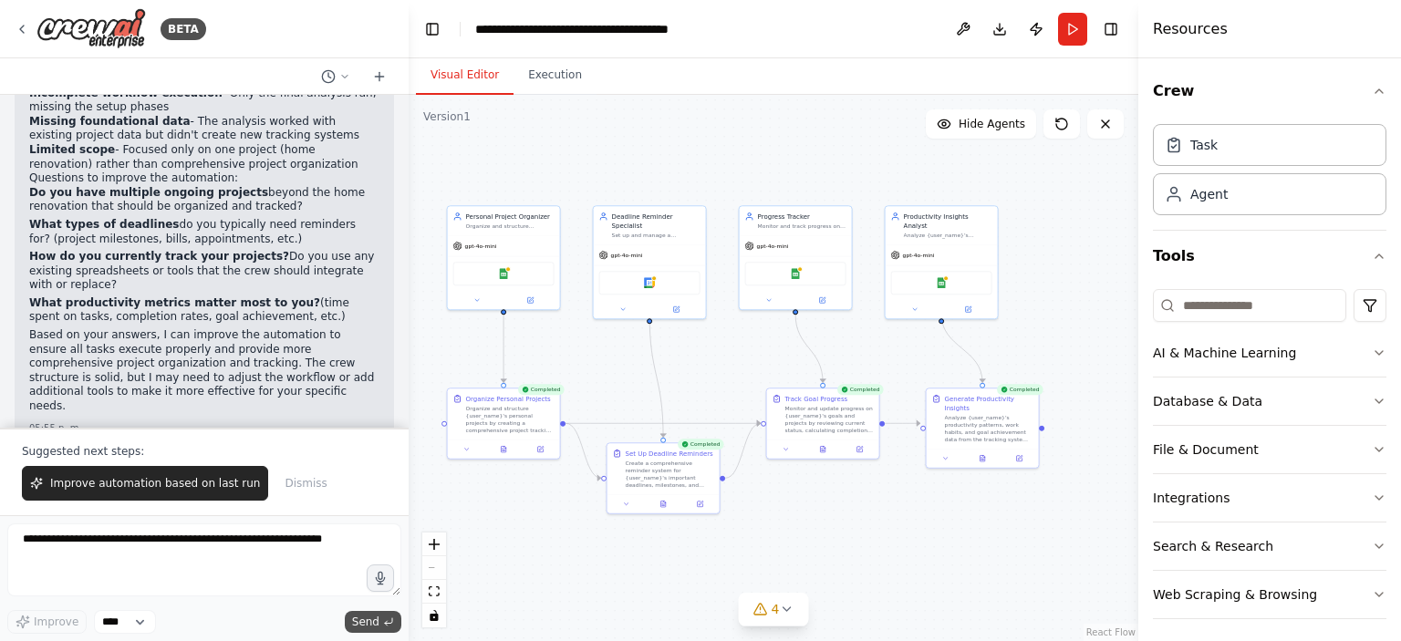
click at [360, 623] on span "Send" at bounding box center [365, 622] width 27 height 15
click at [974, 125] on span "Hide Agents" at bounding box center [992, 124] width 67 height 15
click at [946, 133] on button "Show Agents" at bounding box center [978, 123] width 115 height 29
click at [1236, 400] on div "Database & Data" at bounding box center [1207, 401] width 109 height 18
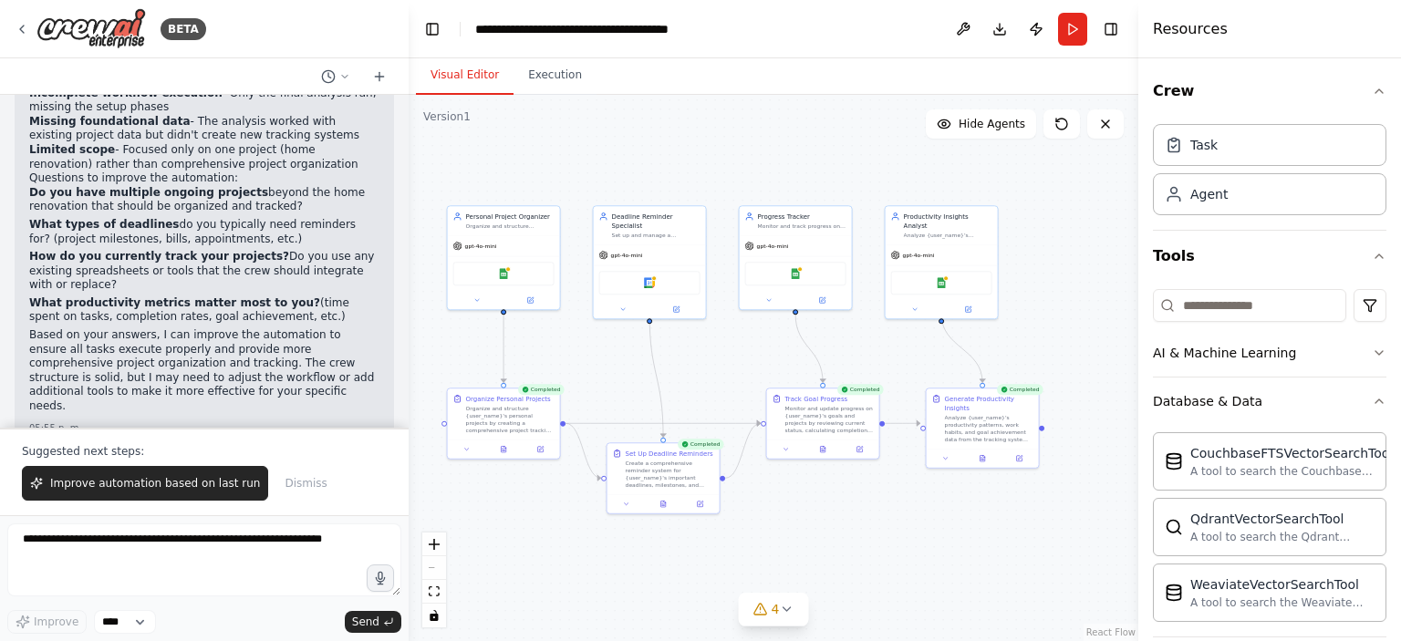
scroll to position [215, 0]
